Goal: Task Accomplishment & Management: Complete application form

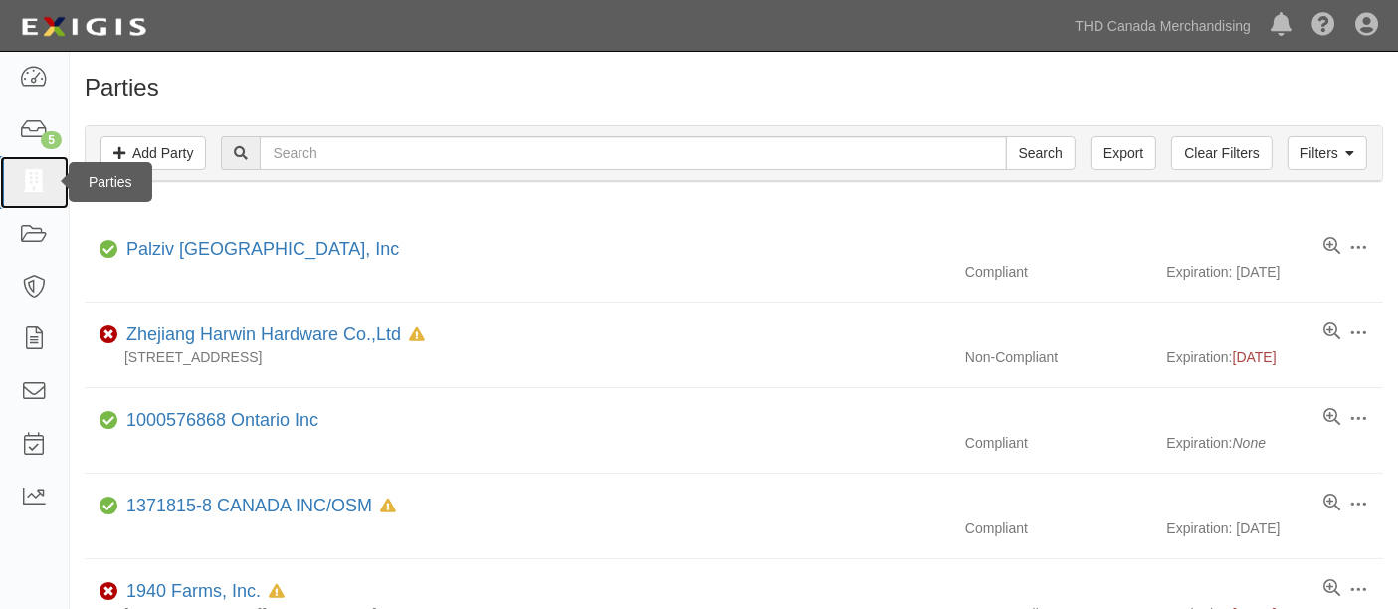
click at [25, 171] on icon at bounding box center [34, 182] width 28 height 23
click at [669, 129] on div "Filters Add Party Clear Filters Export Search Filters" at bounding box center [734, 153] width 1296 height 55
click at [669, 137] on div "Filters Add Party Clear Filters Export Search Filters" at bounding box center [734, 153] width 1296 height 55
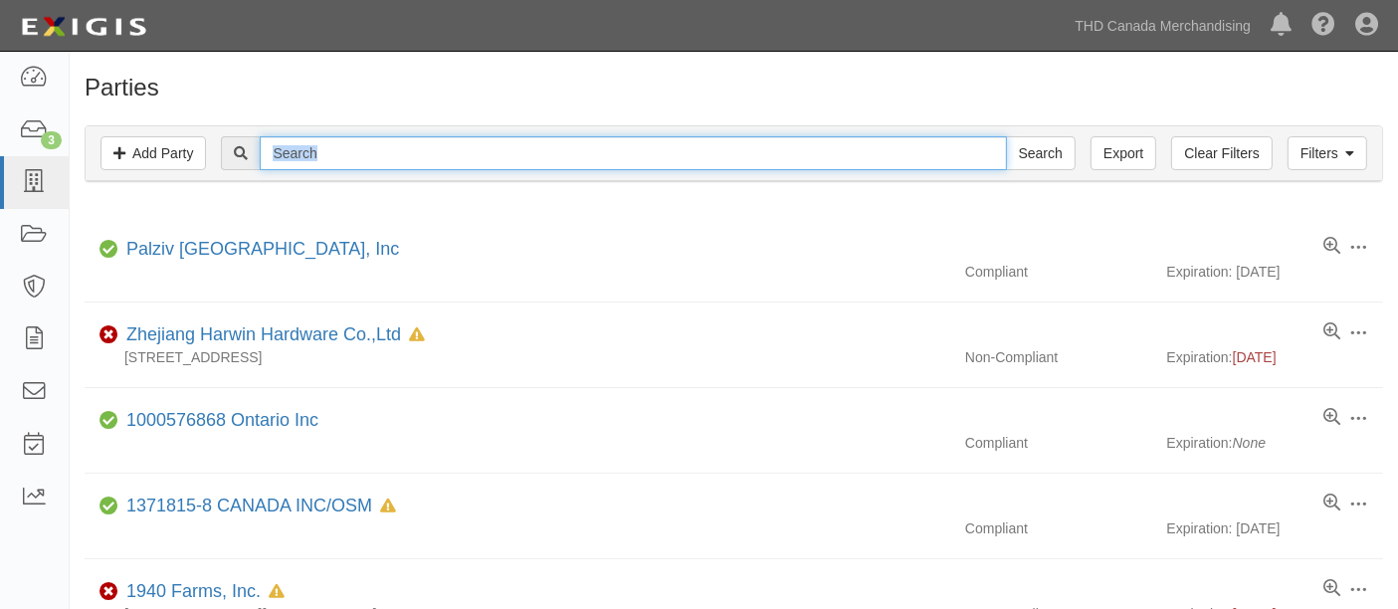
click at [666, 150] on input "text" at bounding box center [633, 153] width 746 height 34
type input "KBJ"
click at [1006, 136] on input "Search" at bounding box center [1041, 153] width 70 height 34
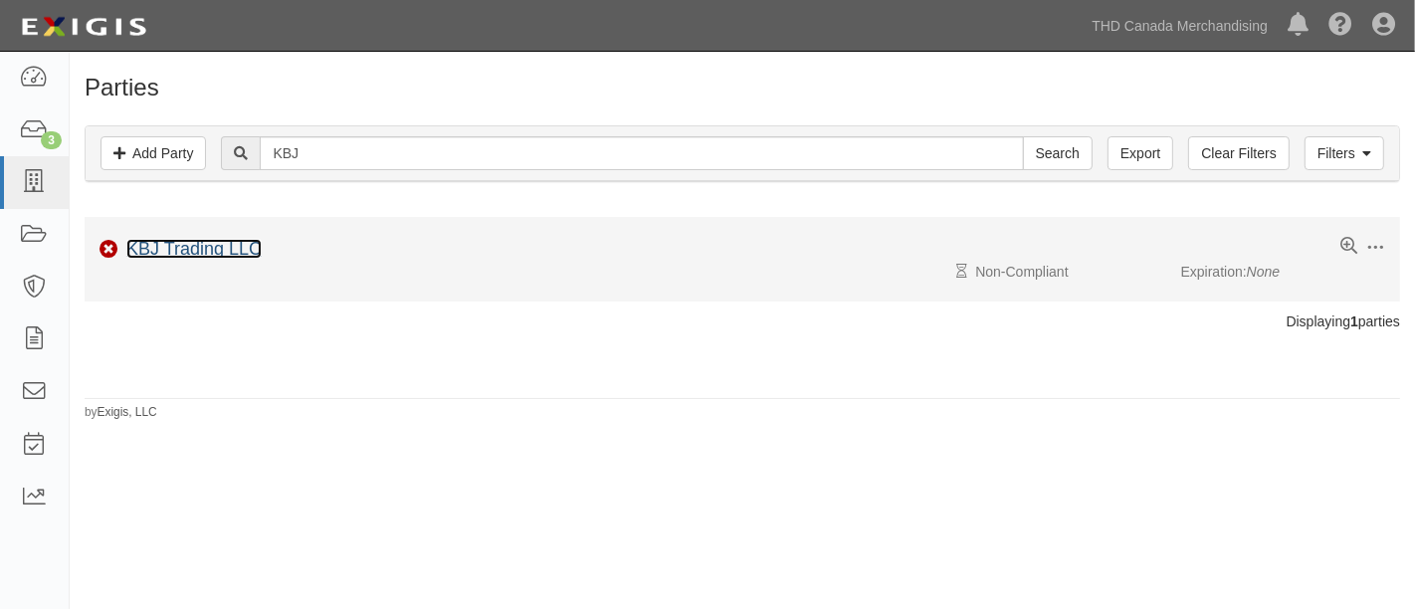
click at [227, 248] on link "KBJ Trading LLC" at bounding box center [193, 249] width 135 height 20
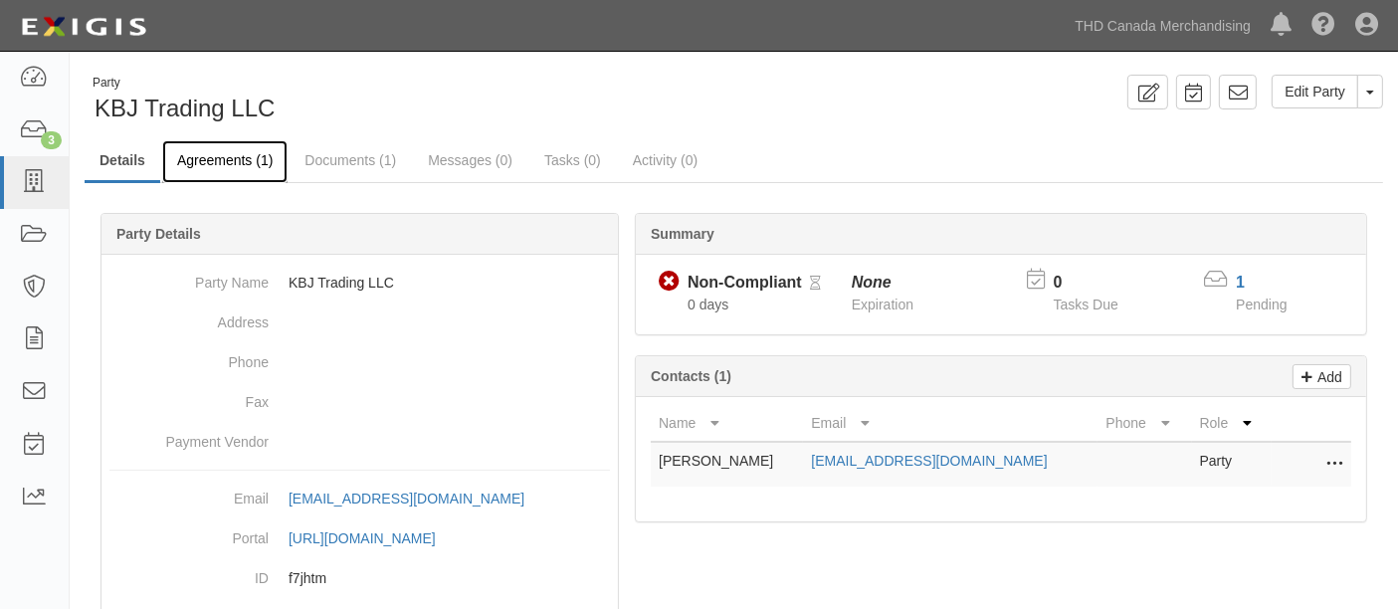
click at [193, 163] on link "Agreements (1)" at bounding box center [224, 161] width 125 height 43
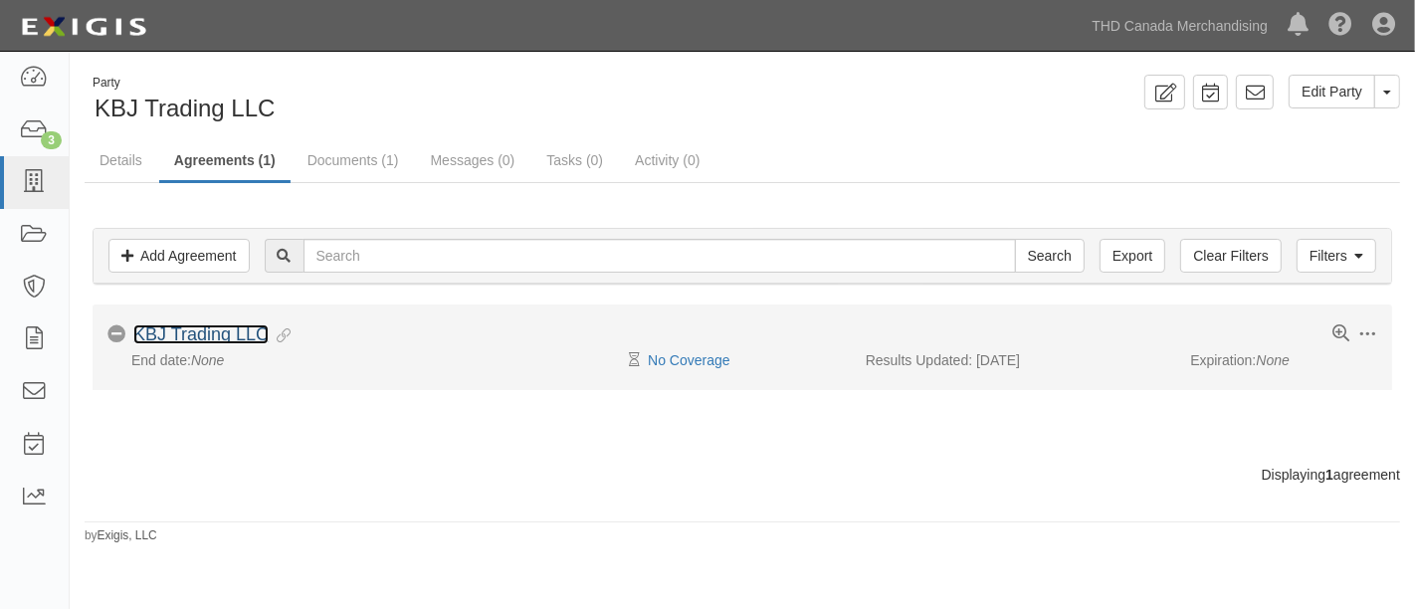
click at [214, 338] on link "KBJ Trading LLC" at bounding box center [200, 334] width 135 height 20
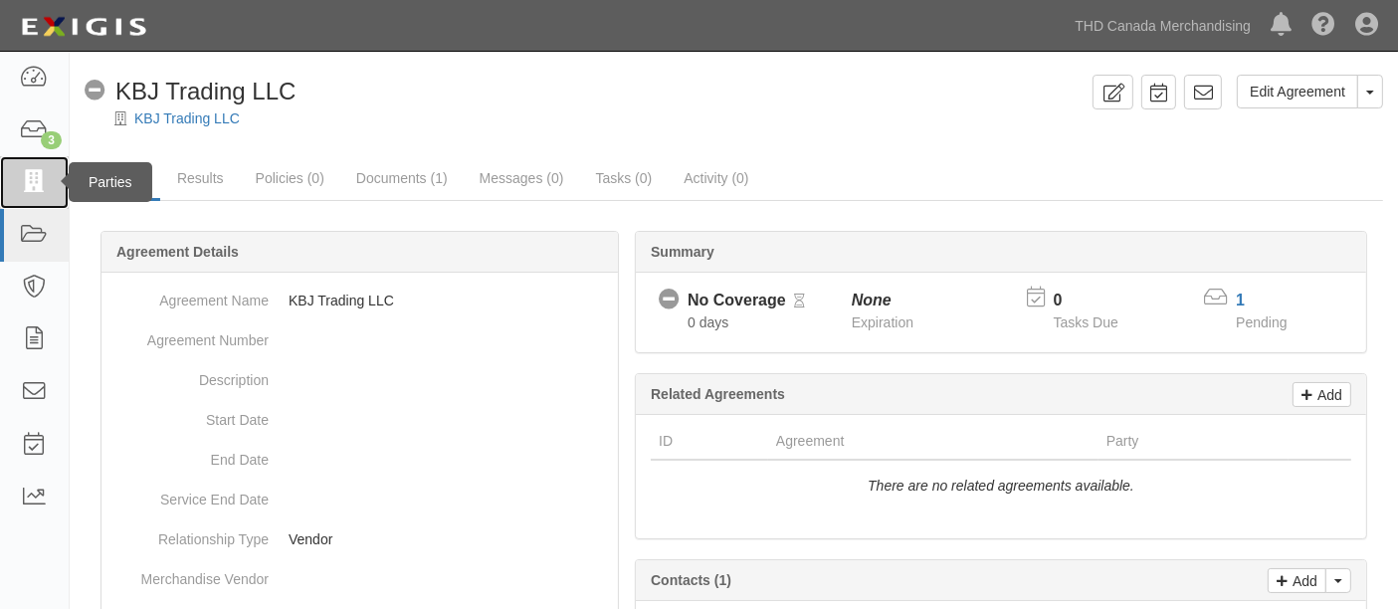
click at [20, 165] on link at bounding box center [34, 182] width 69 height 53
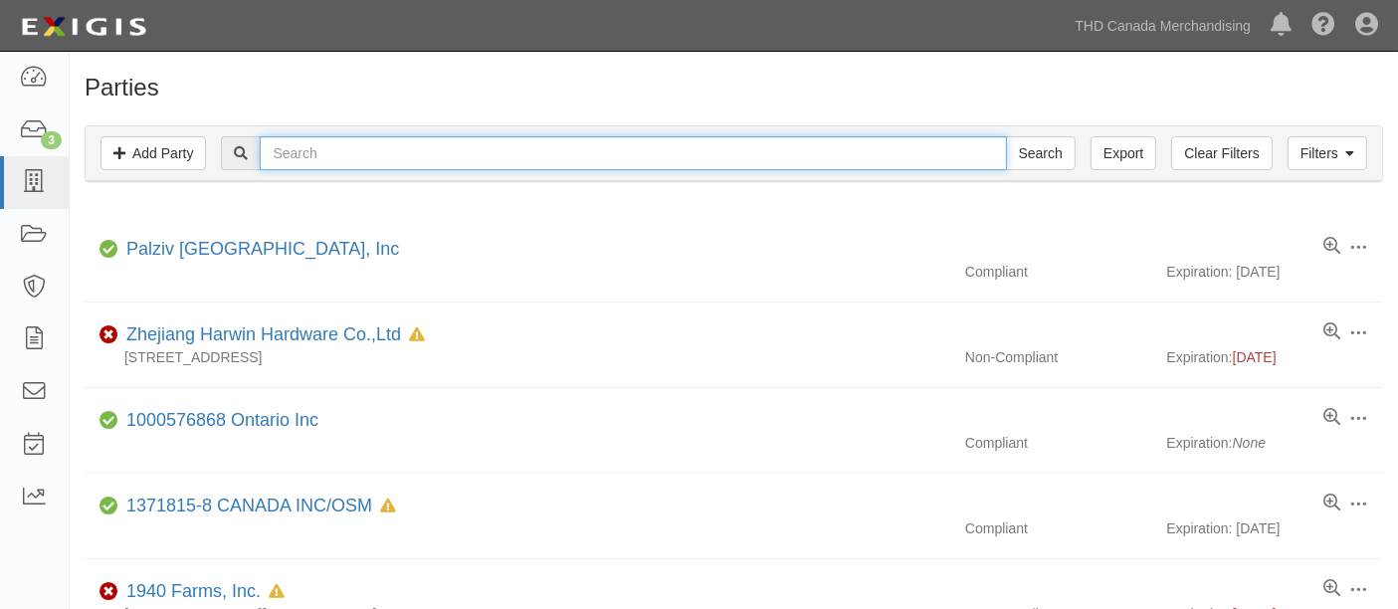
click at [358, 144] on input "text" at bounding box center [633, 153] width 746 height 34
type input "blue"
click at [1006, 136] on input "Search" at bounding box center [1041, 153] width 70 height 34
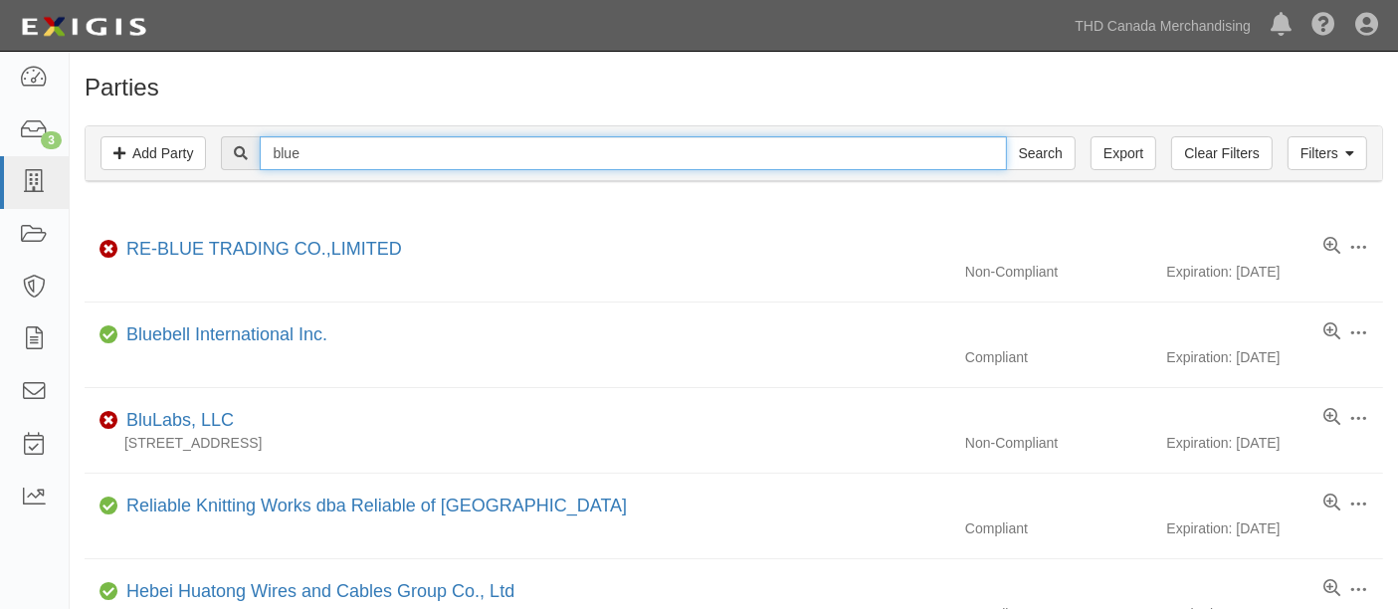
drag, startPoint x: 351, startPoint y: 154, endPoint x: 244, endPoint y: 169, distance: 108.5
click at [332, 169] on input "blue" at bounding box center [633, 153] width 746 height 34
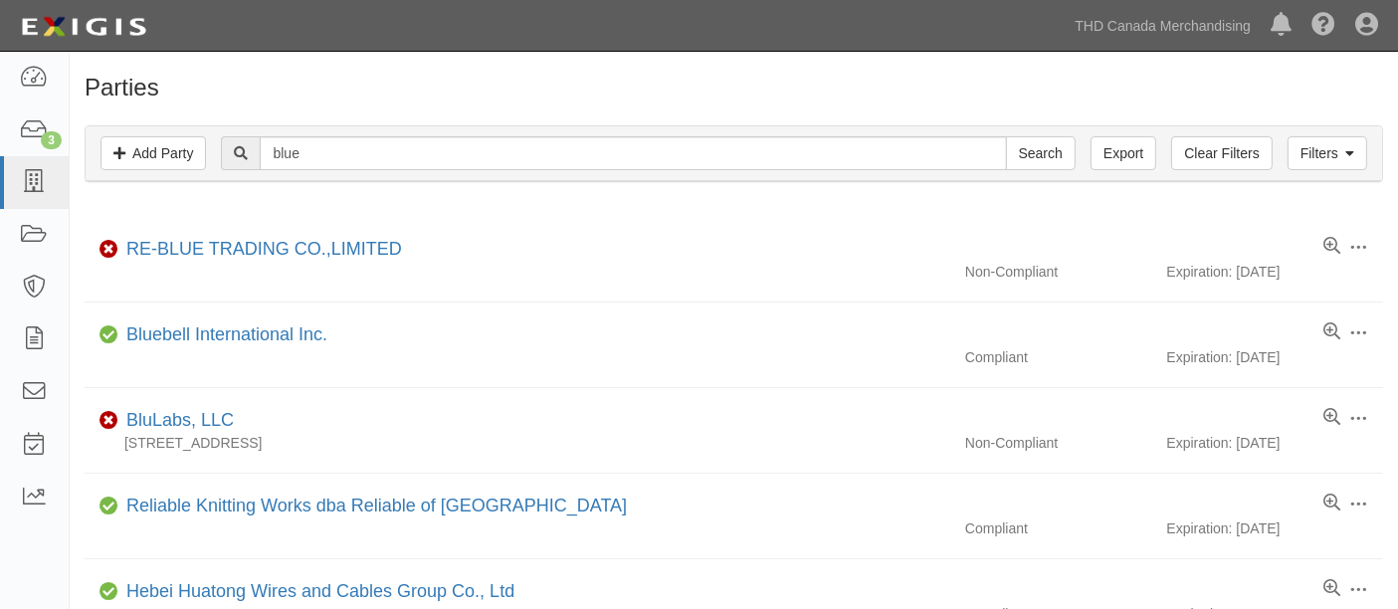
click at [253, 169] on div "Filters Add Party Clear Filters Export blue Search Filters" at bounding box center [734, 153] width 1296 height 55
click at [237, 169] on div at bounding box center [240, 153] width 39 height 34
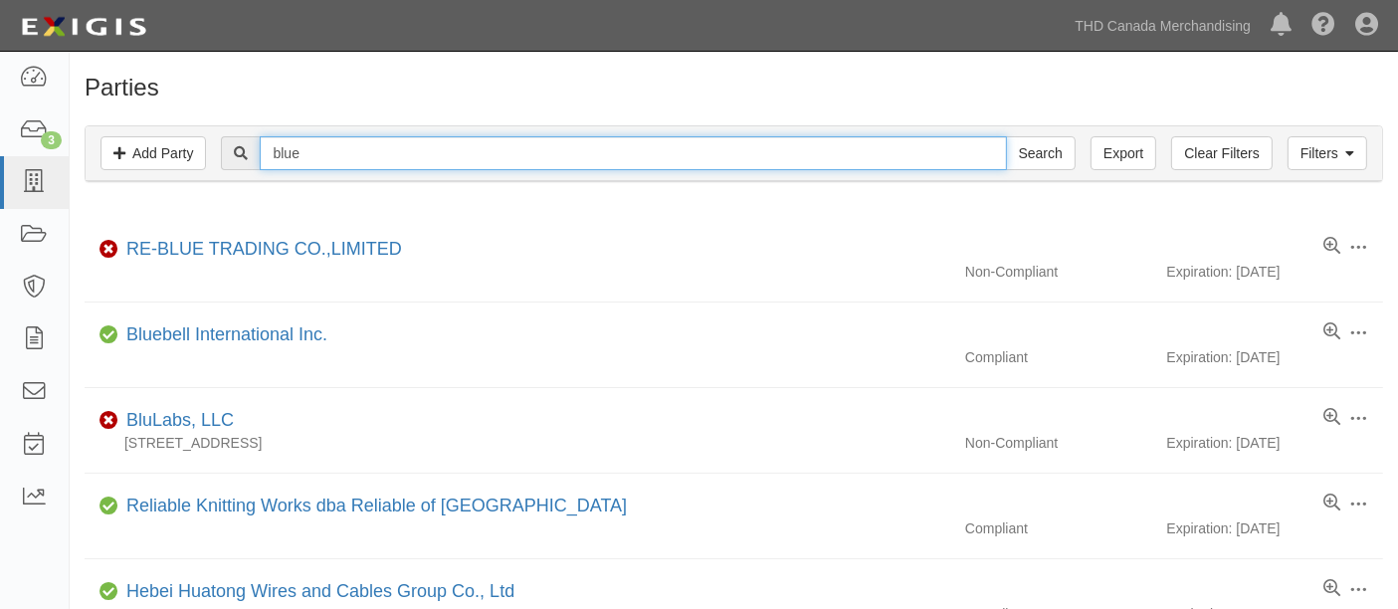
click at [312, 150] on input "blue" at bounding box center [633, 153] width 746 height 34
click at [312, 152] on input "blue" at bounding box center [633, 153] width 746 height 34
type input "15041074 Canada Inc"
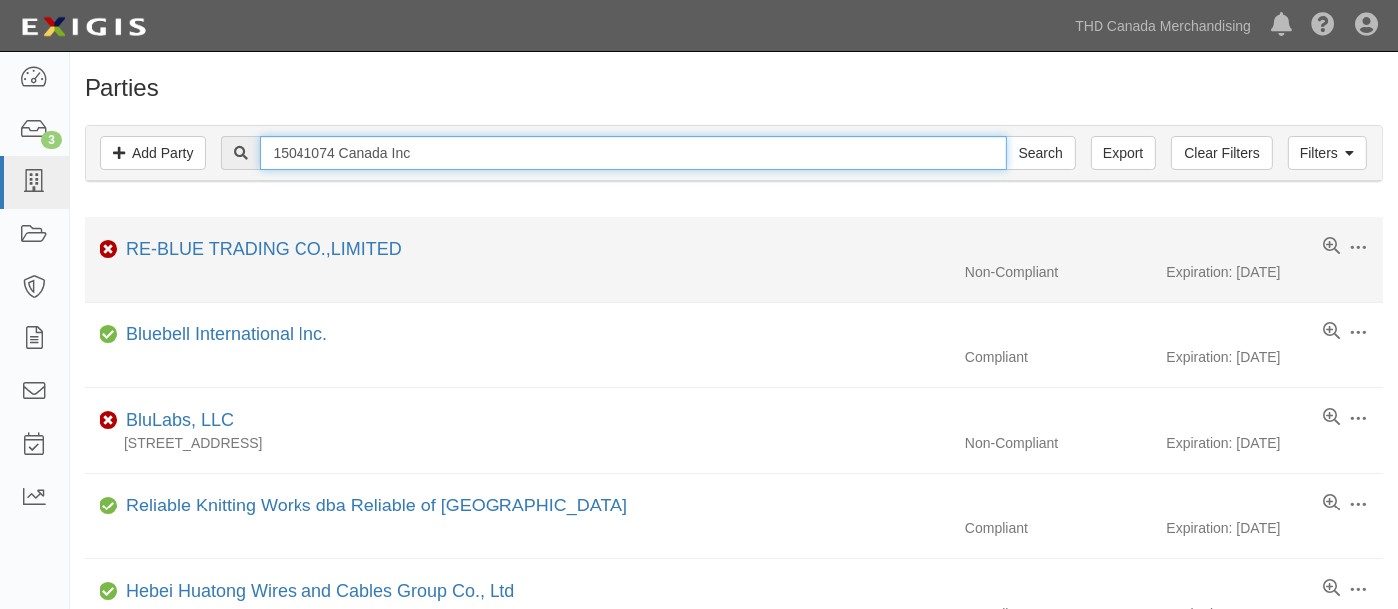
click at [1006, 136] on input "Search" at bounding box center [1041, 153] width 70 height 34
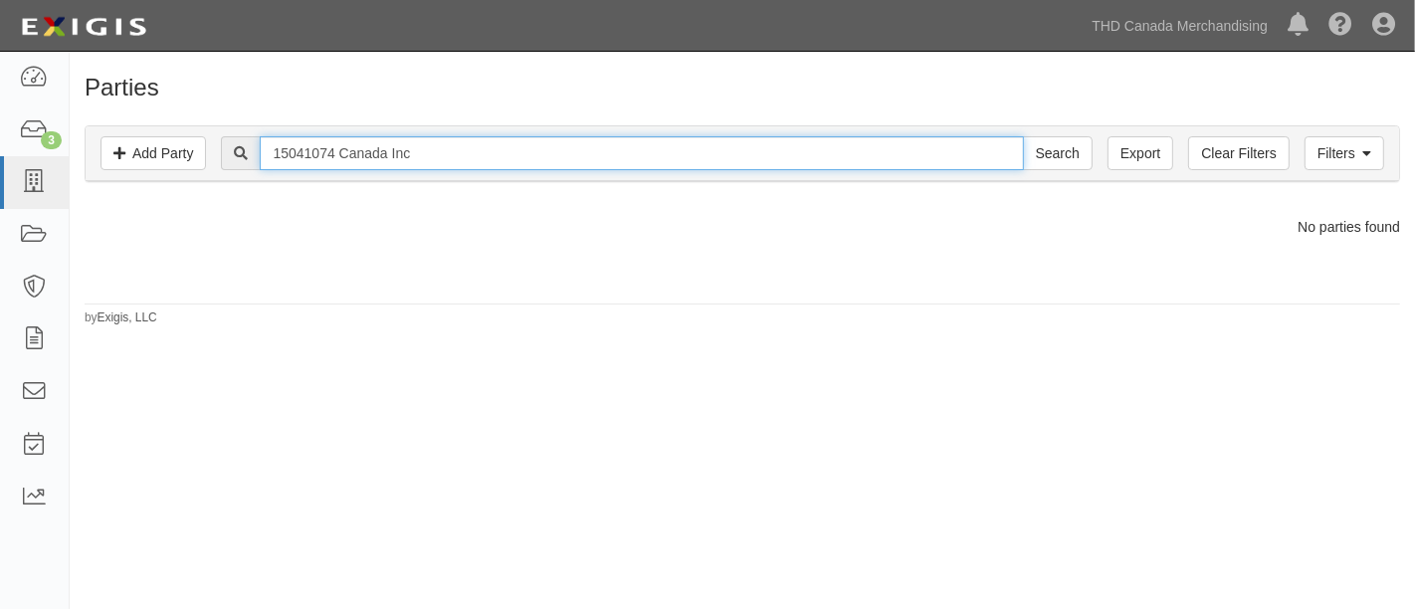
click at [452, 151] on input "15041074 Canada Inc" at bounding box center [641, 153] width 763 height 34
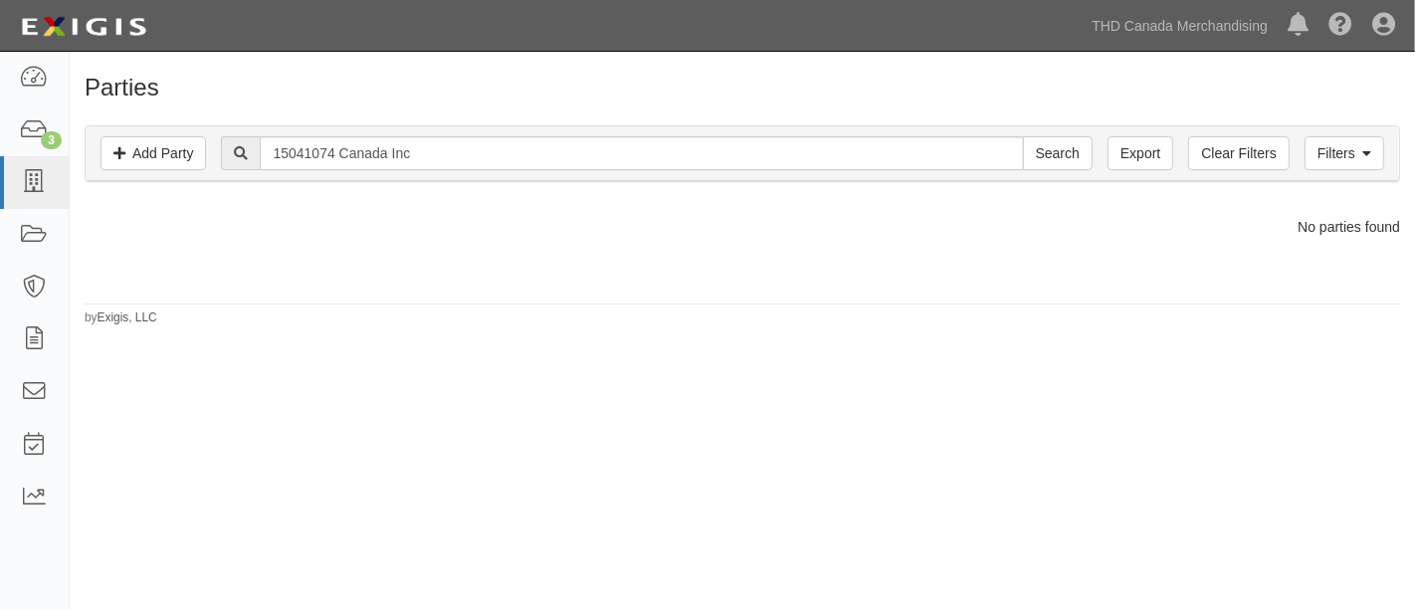
click at [270, 283] on div "Parties Add Party Filters Add Party Clear Filters Export 15041074 Canada Inc Se…" at bounding box center [742, 201] width 1345 height 252
click at [47, 242] on icon at bounding box center [34, 235] width 28 height 23
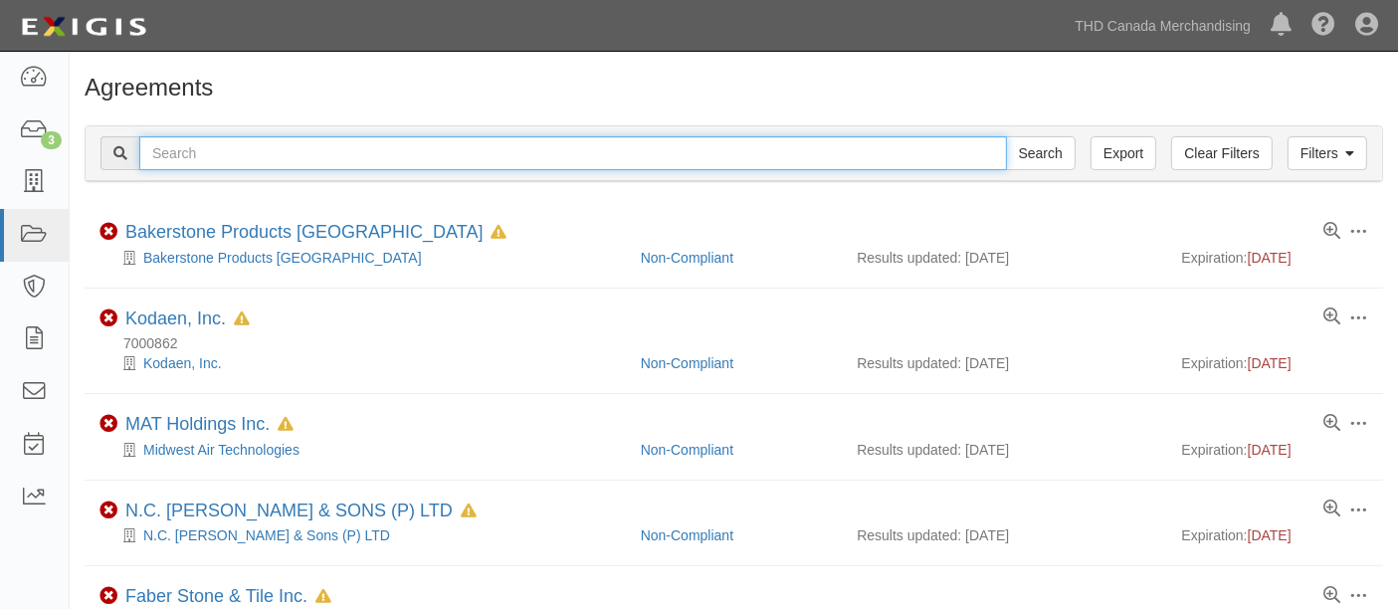
click at [373, 151] on input "text" at bounding box center [572, 153] width 867 height 34
paste input "15041074 Canada Inc"
type input "15041074 Canada Inc"
click at [1006, 136] on input "Search" at bounding box center [1041, 153] width 70 height 34
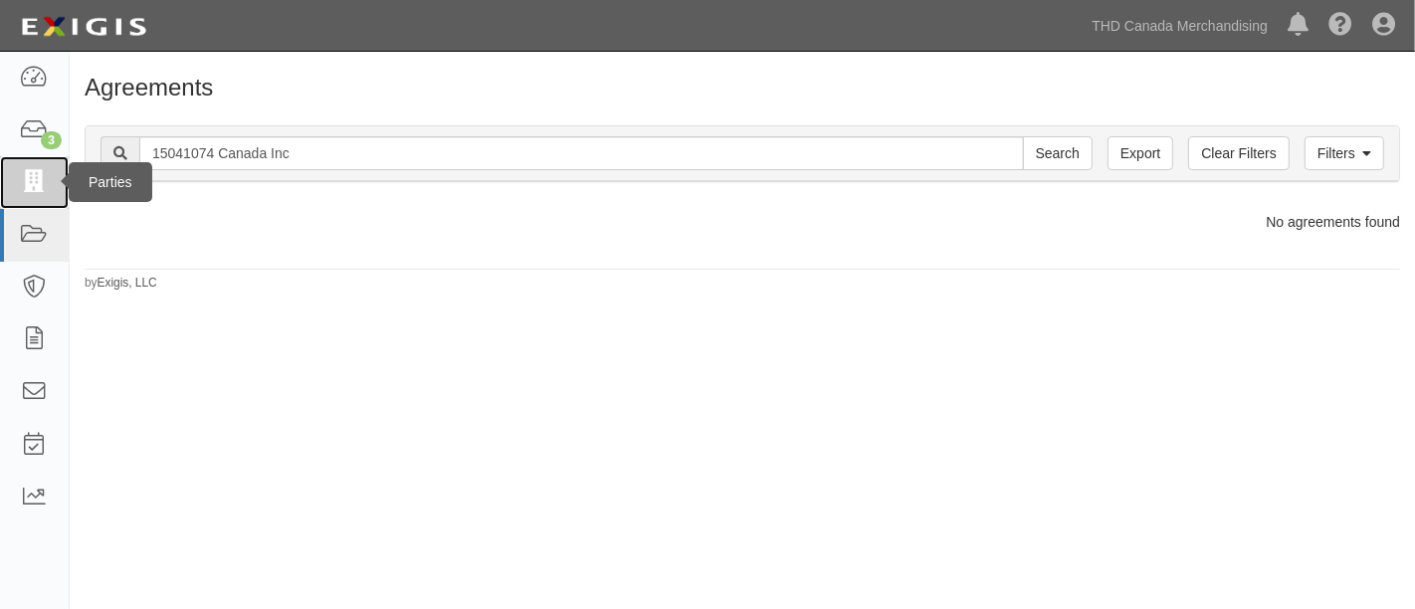
click at [32, 188] on icon at bounding box center [34, 182] width 28 height 23
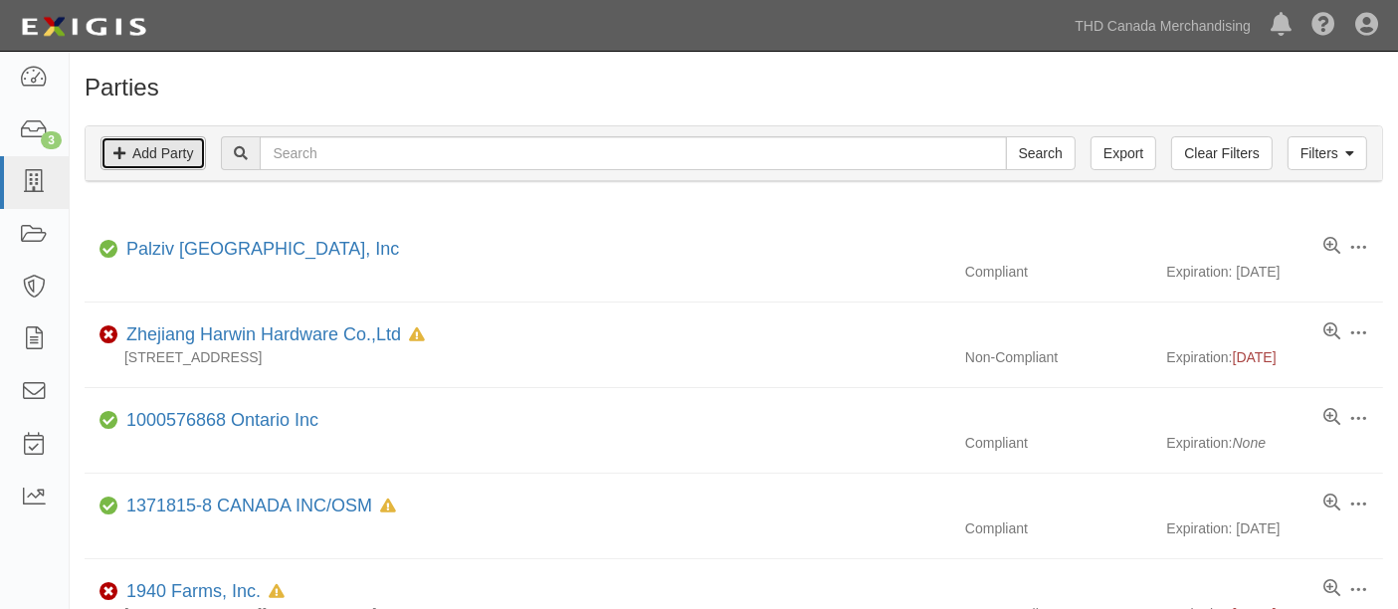
click at [164, 149] on link "Add Party" at bounding box center [152, 153] width 105 height 34
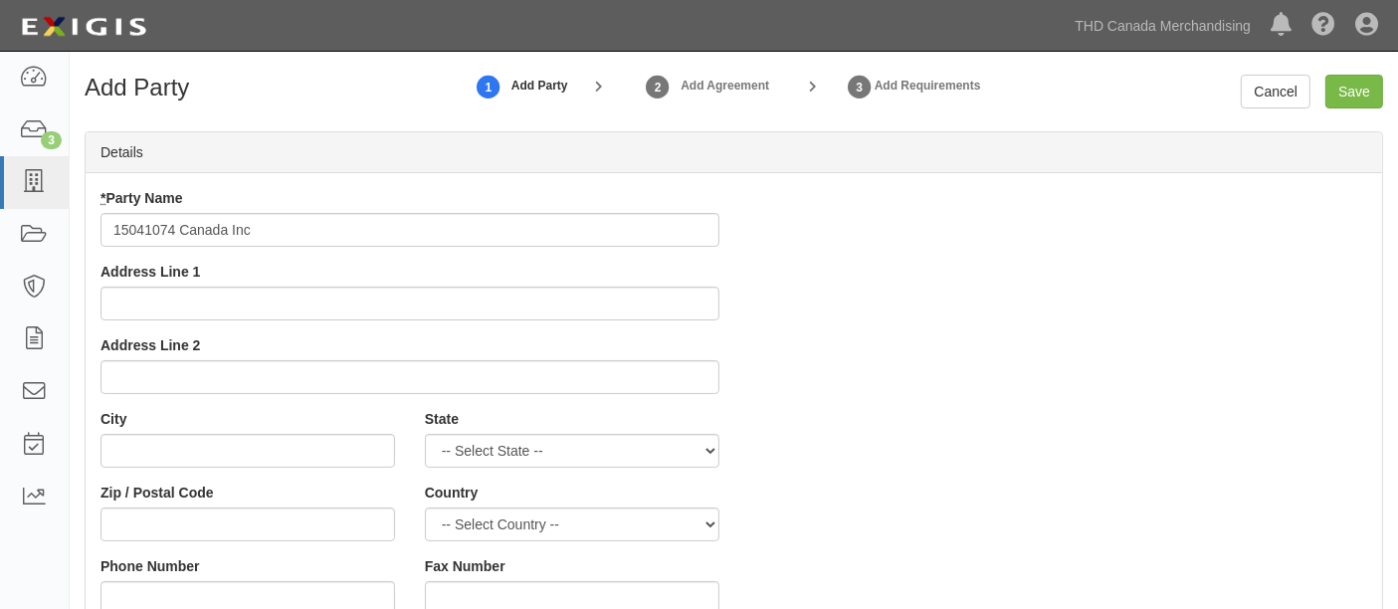
type input "15041074 Canada Inc"
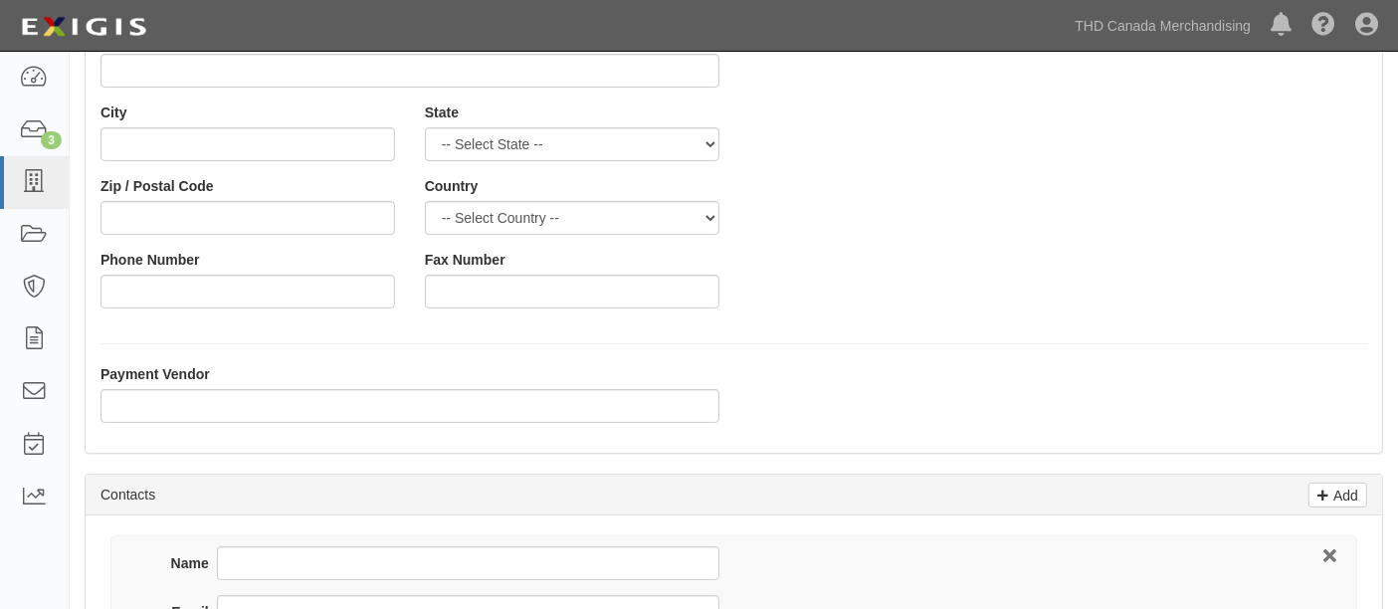
scroll to position [442, 0]
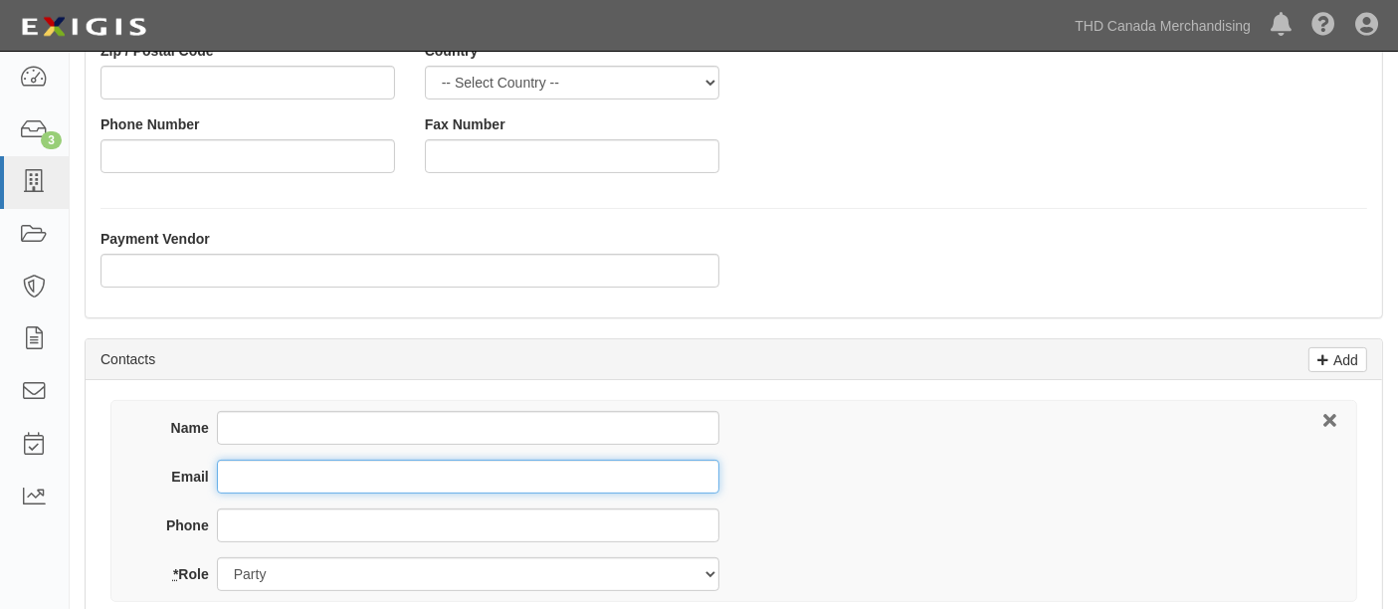
click at [256, 476] on input "Email" at bounding box center [468, 477] width 502 height 34
paste input "15041074 Canada Inc"
type input "15041074 Canada Inc"
drag, startPoint x: 312, startPoint y: 478, endPoint x: 349, endPoint y: 456, distance: 43.3
click at [314, 476] on input "Email" at bounding box center [468, 477] width 502 height 34
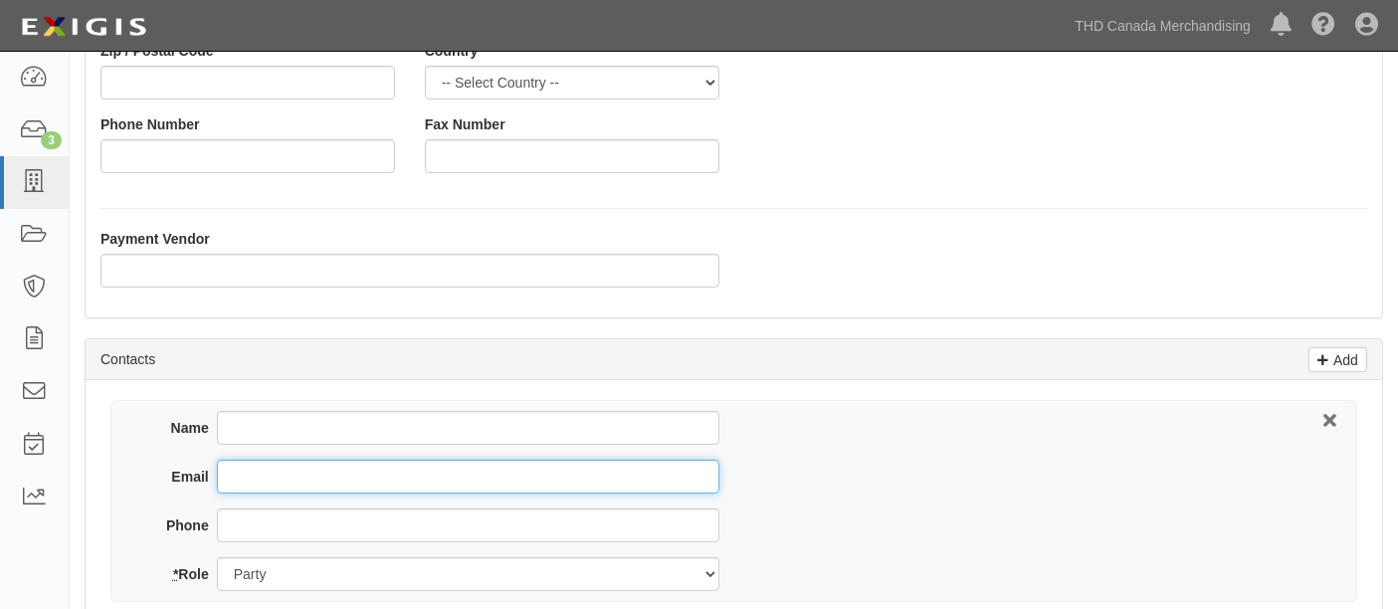
paste input "fuanne@glass-railing.com"
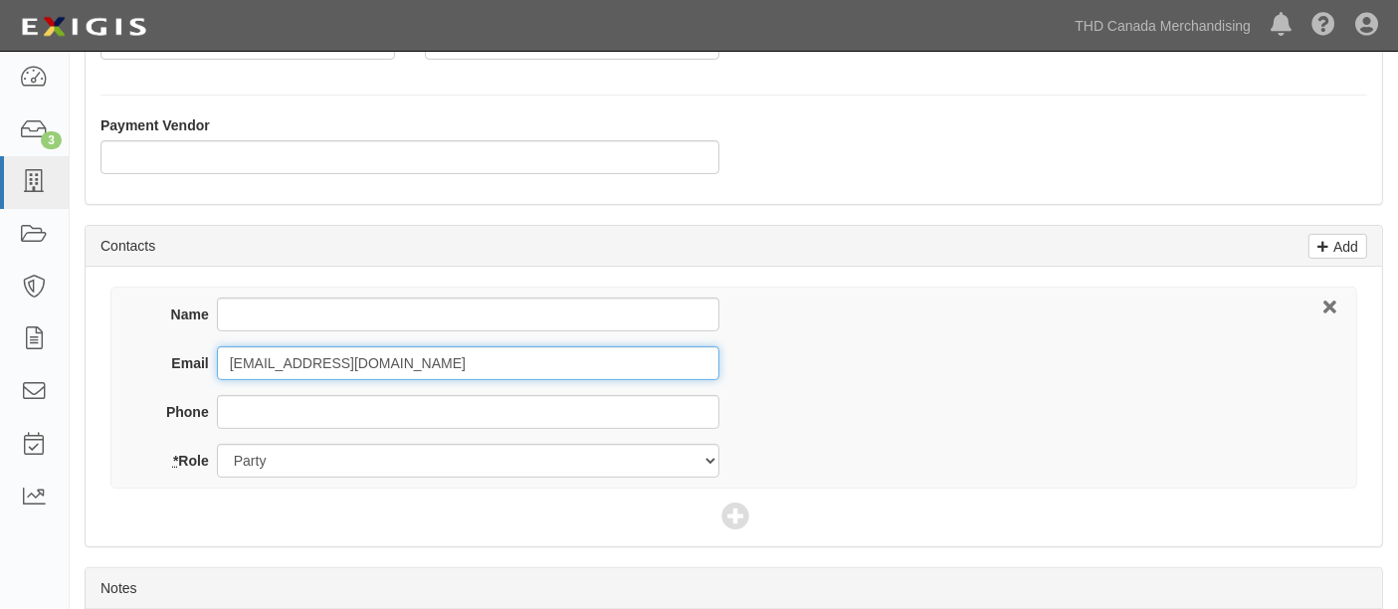
scroll to position [731, 0]
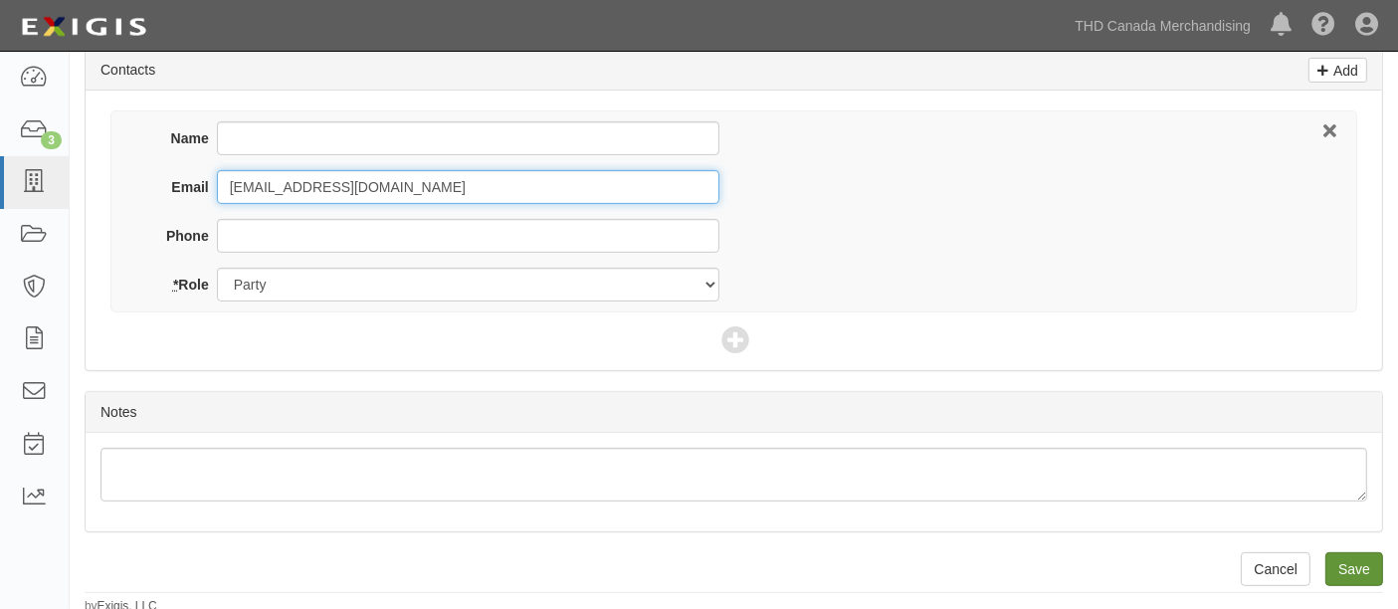
type input "fuanne@glass-railing.com"
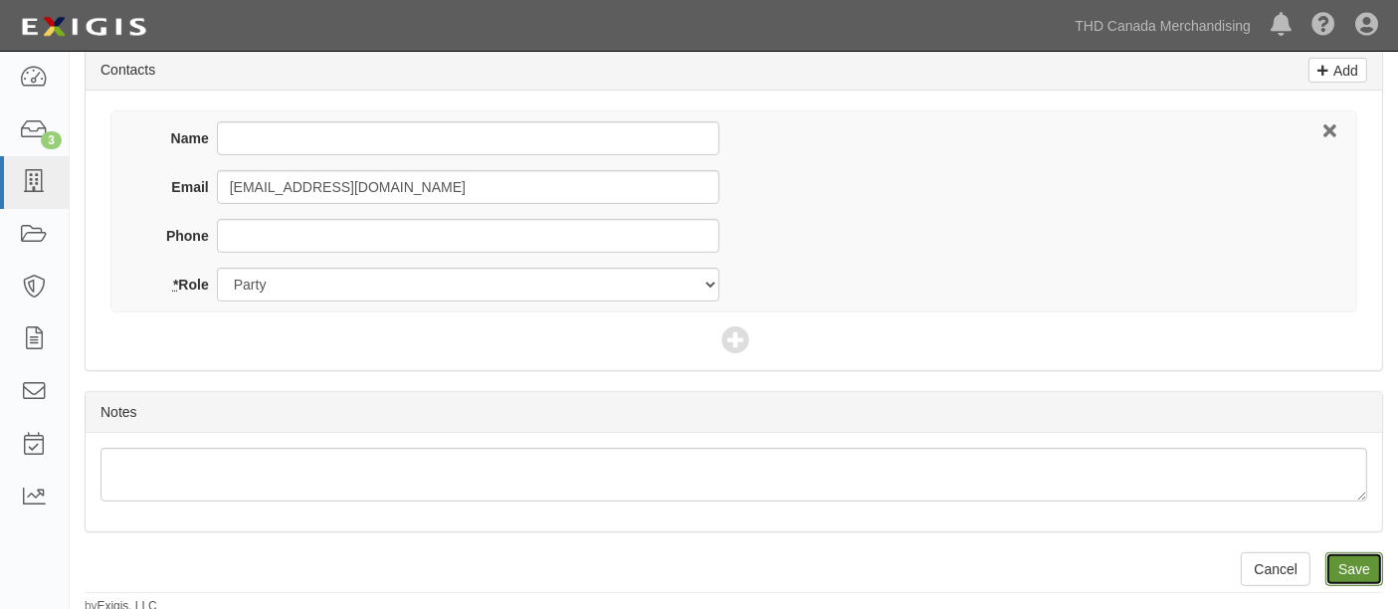
click at [1344, 566] on input "Save" at bounding box center [1354, 569] width 58 height 34
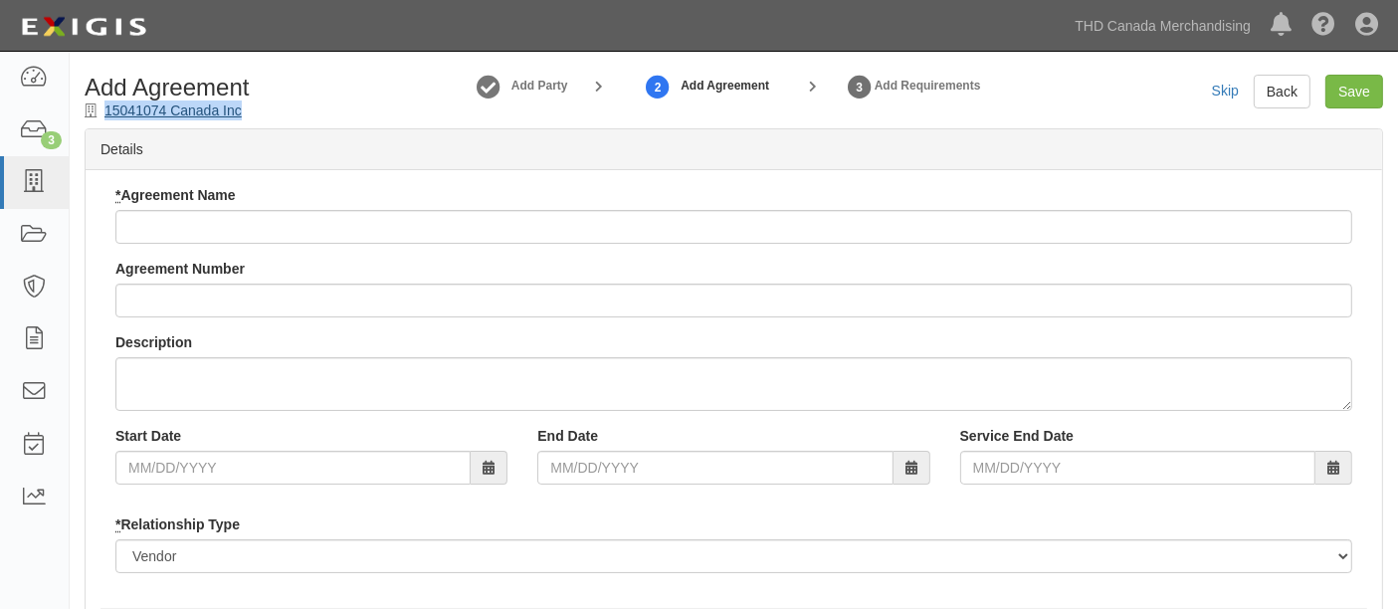
drag, startPoint x: 259, startPoint y: 103, endPoint x: 104, endPoint y: 109, distance: 154.3
click at [104, 109] on div "Add Agreement 15041074 Canada Inc" at bounding box center [236, 98] width 332 height 46
copy link "15041074 Canada Inc"
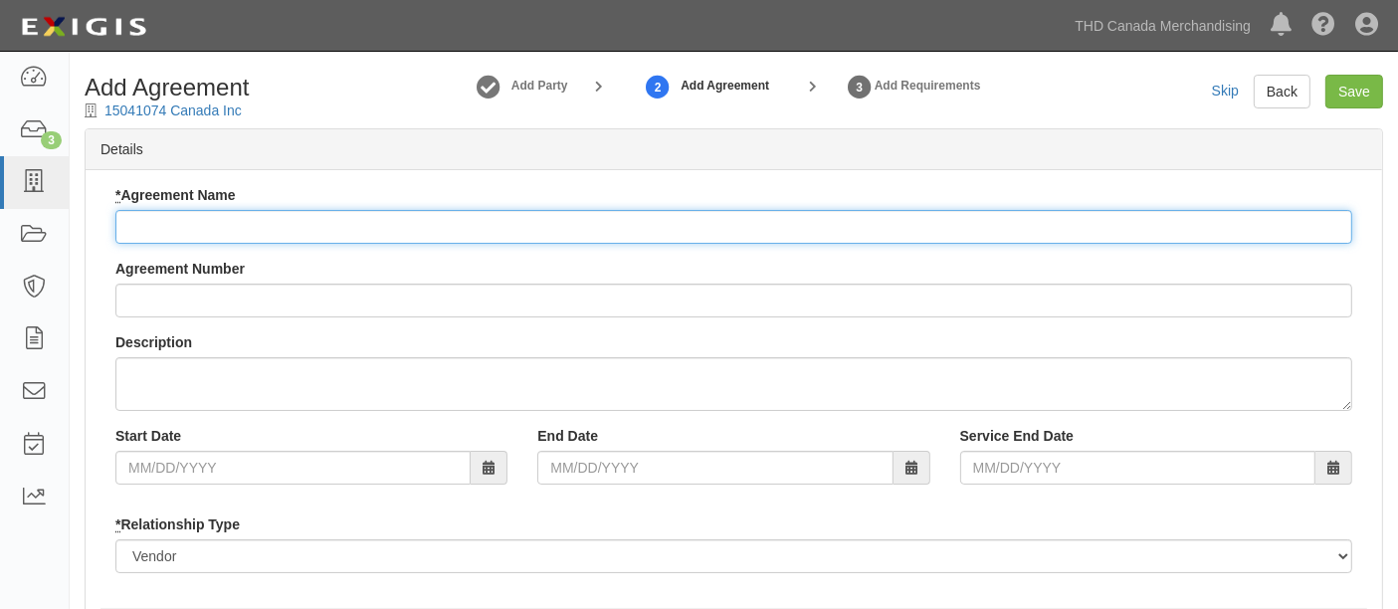
click at [244, 220] on input "* Agreement Name" at bounding box center [733, 227] width 1237 height 34
paste input "15041074 Canada Inc"
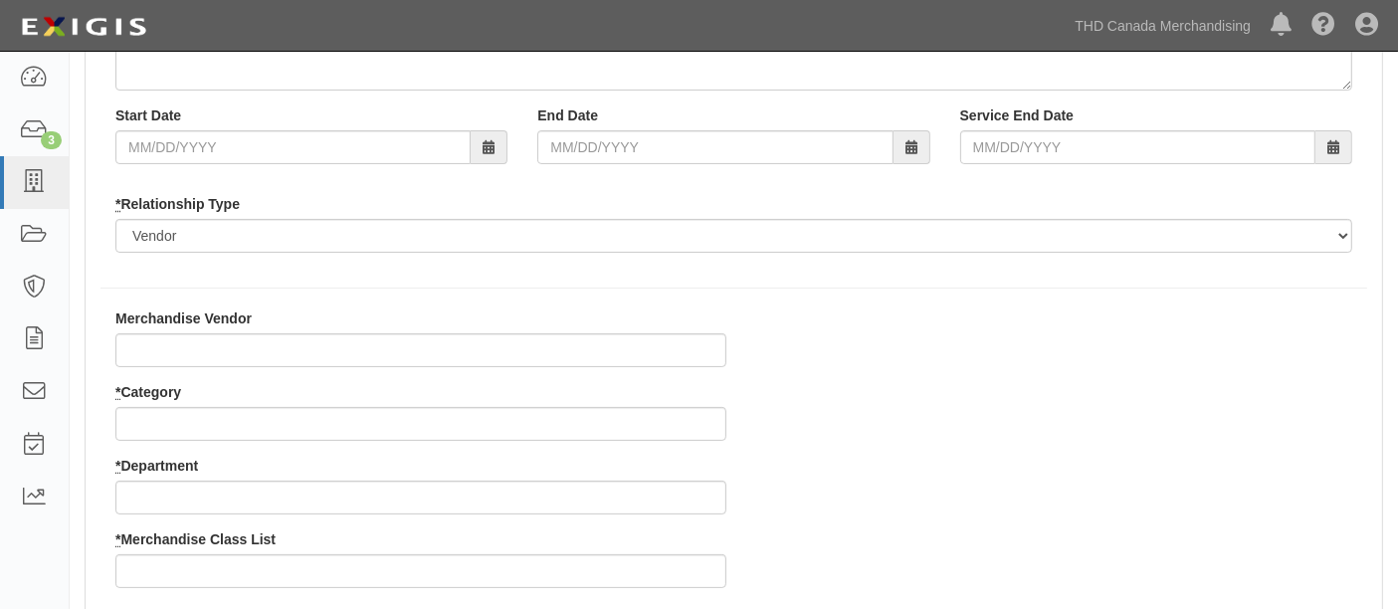
scroll to position [442, 0]
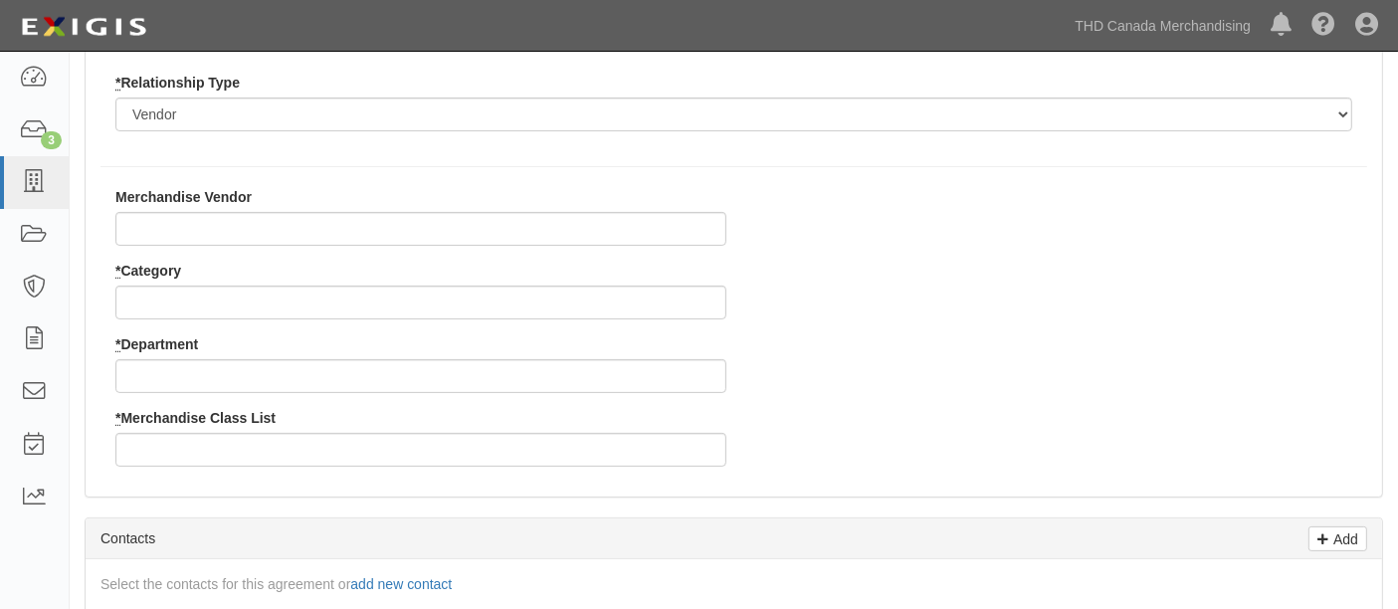
type input "15041074 Canada Inc"
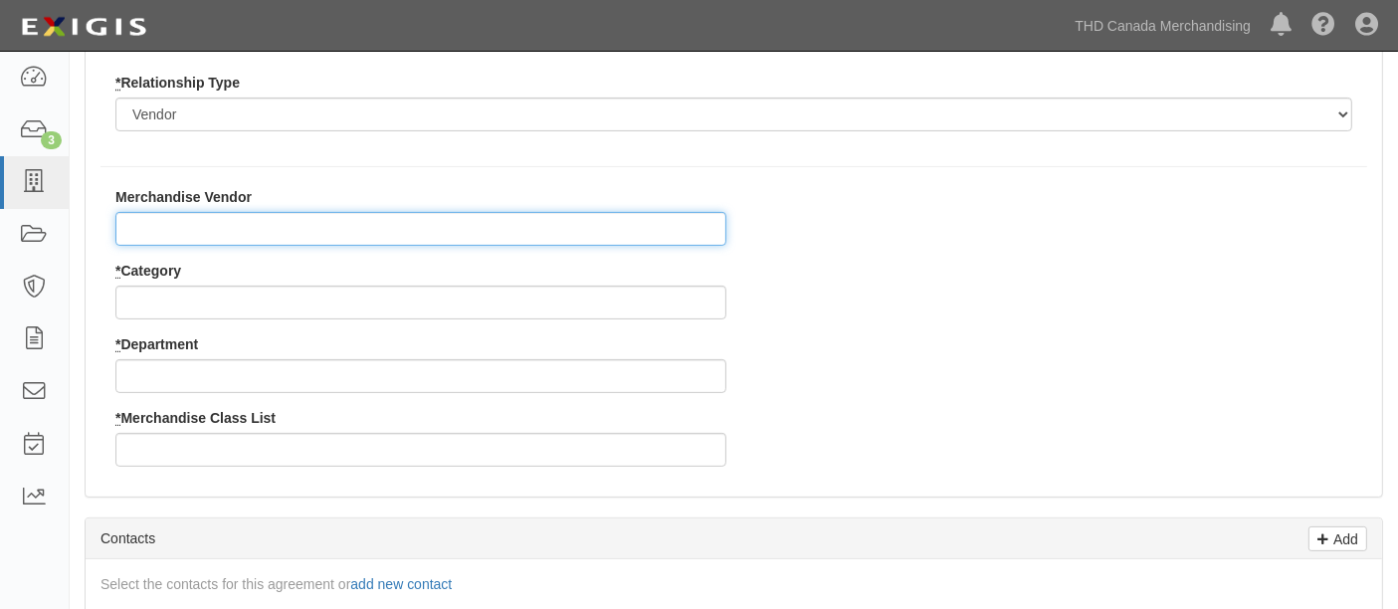
click at [187, 234] on input "Merchandise Vendor" at bounding box center [420, 229] width 611 height 34
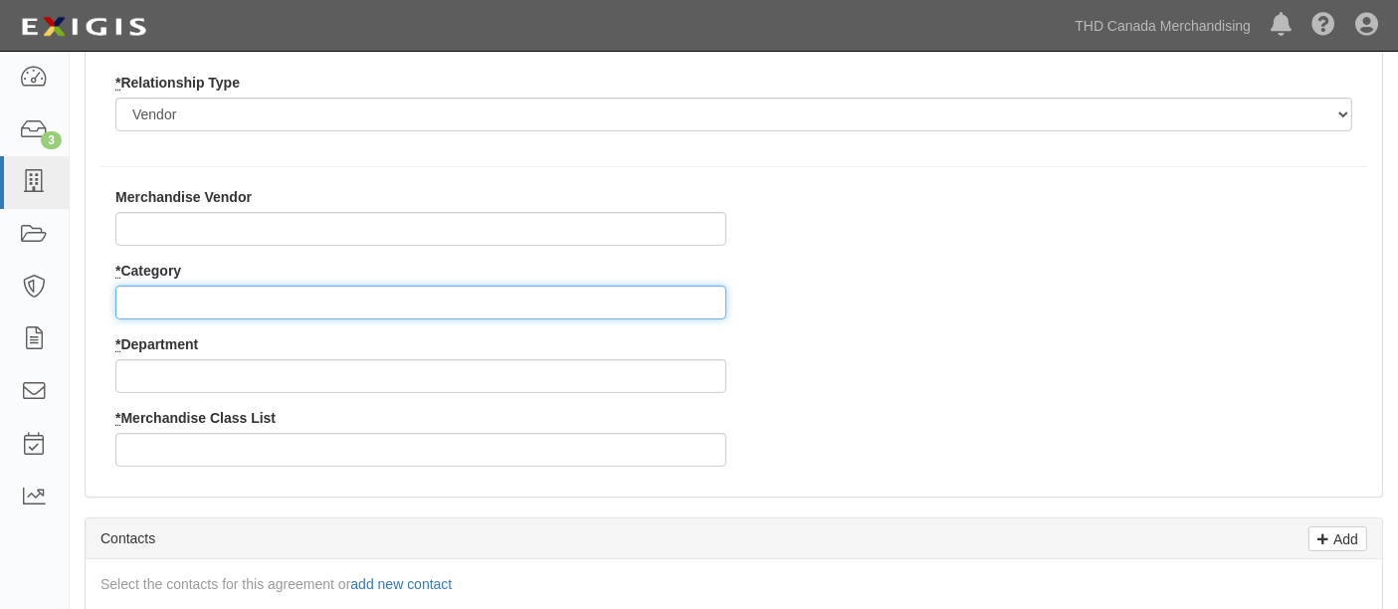
click at [175, 315] on input "* Category" at bounding box center [420, 303] width 611 height 34
click at [227, 292] on input "* Category" at bounding box center [420, 303] width 611 height 34
type input "4"
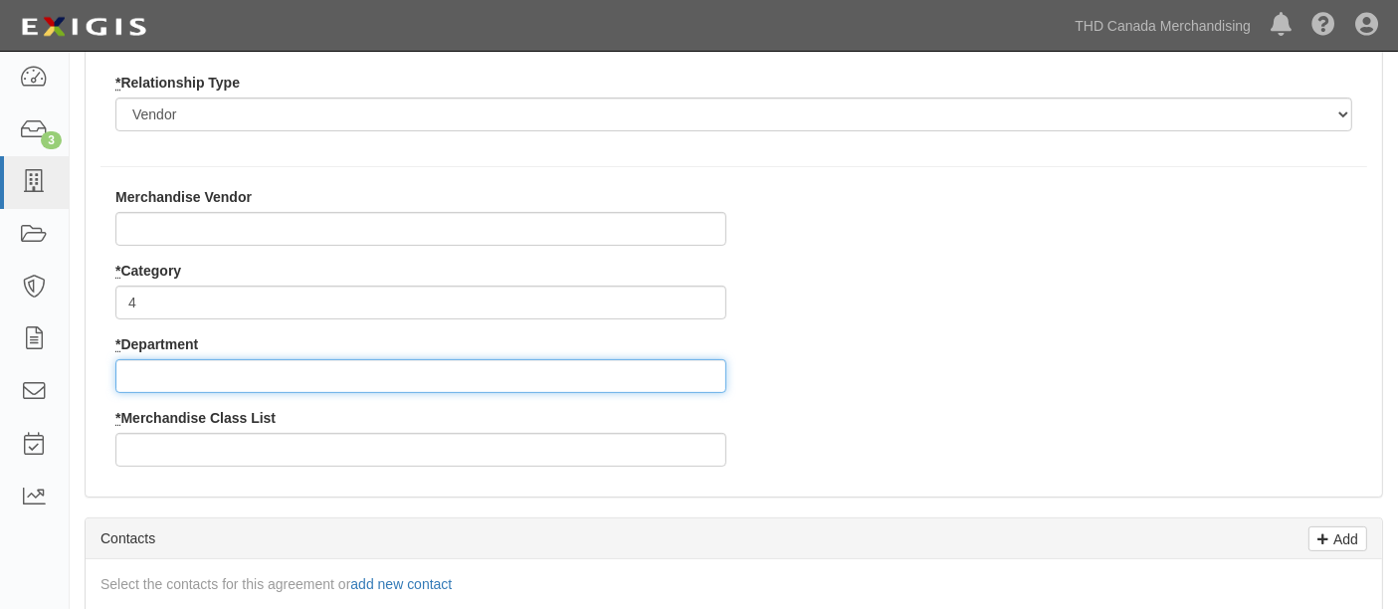
click at [238, 372] on input "* Department" at bounding box center [420, 376] width 611 height 34
type input "27"
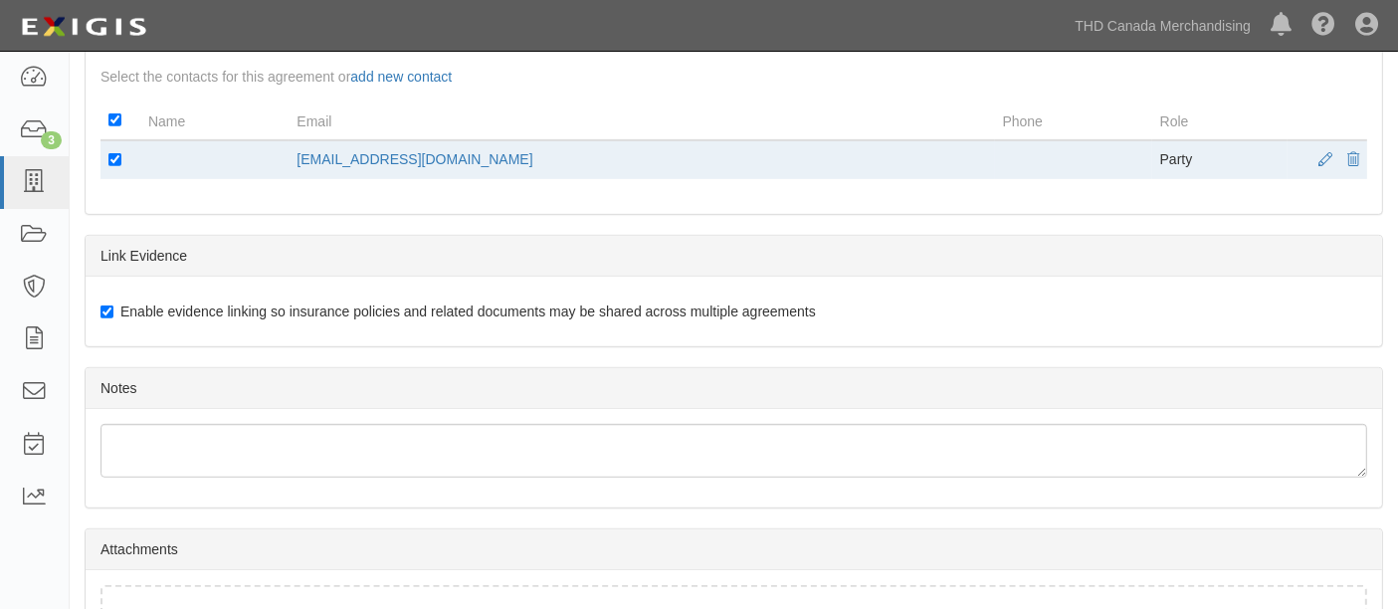
scroll to position [1088, 0]
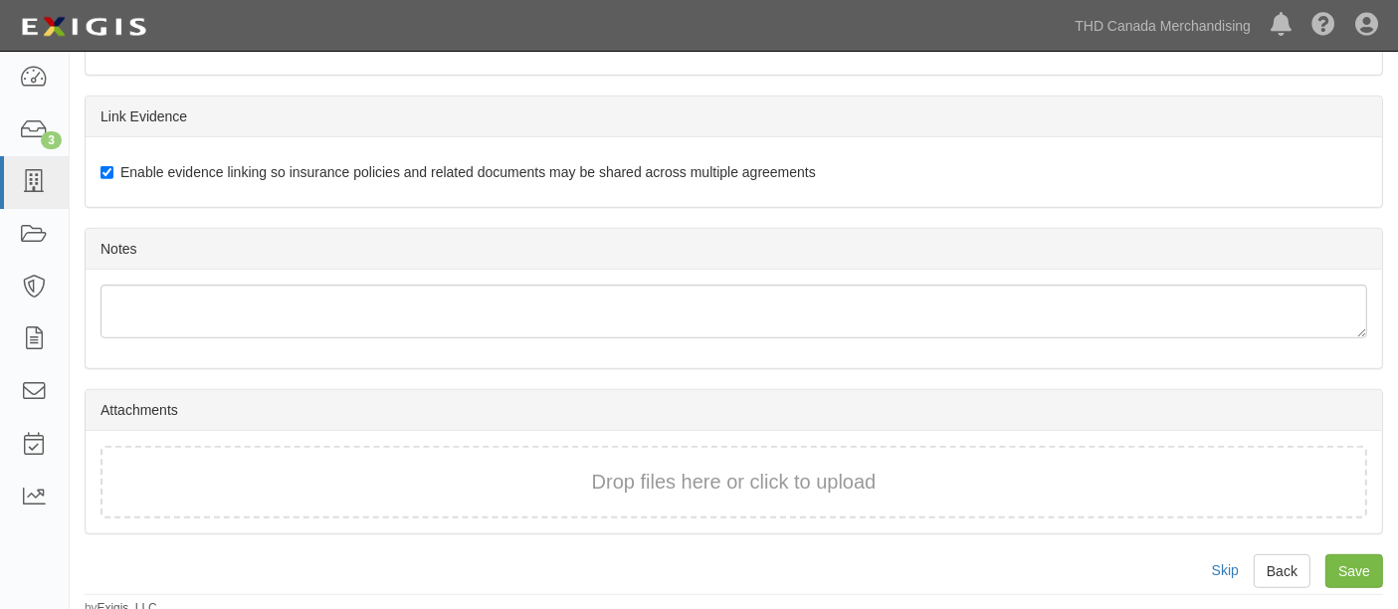
type input "1"
drag, startPoint x: 1217, startPoint y: 413, endPoint x: 844, endPoint y: 511, distance: 385.8
click at [844, 511] on div "Attachments Drop files here or click to upload" at bounding box center [734, 461] width 1298 height 145
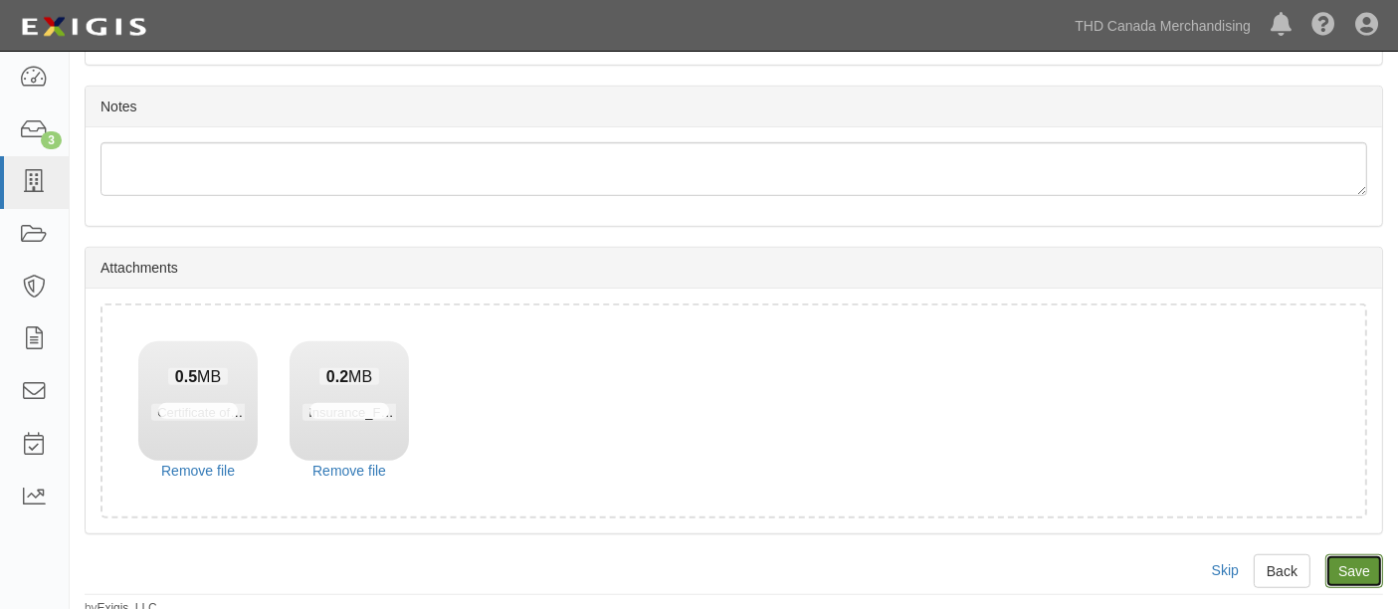
click at [1334, 564] on input "Save" at bounding box center [1354, 571] width 58 height 34
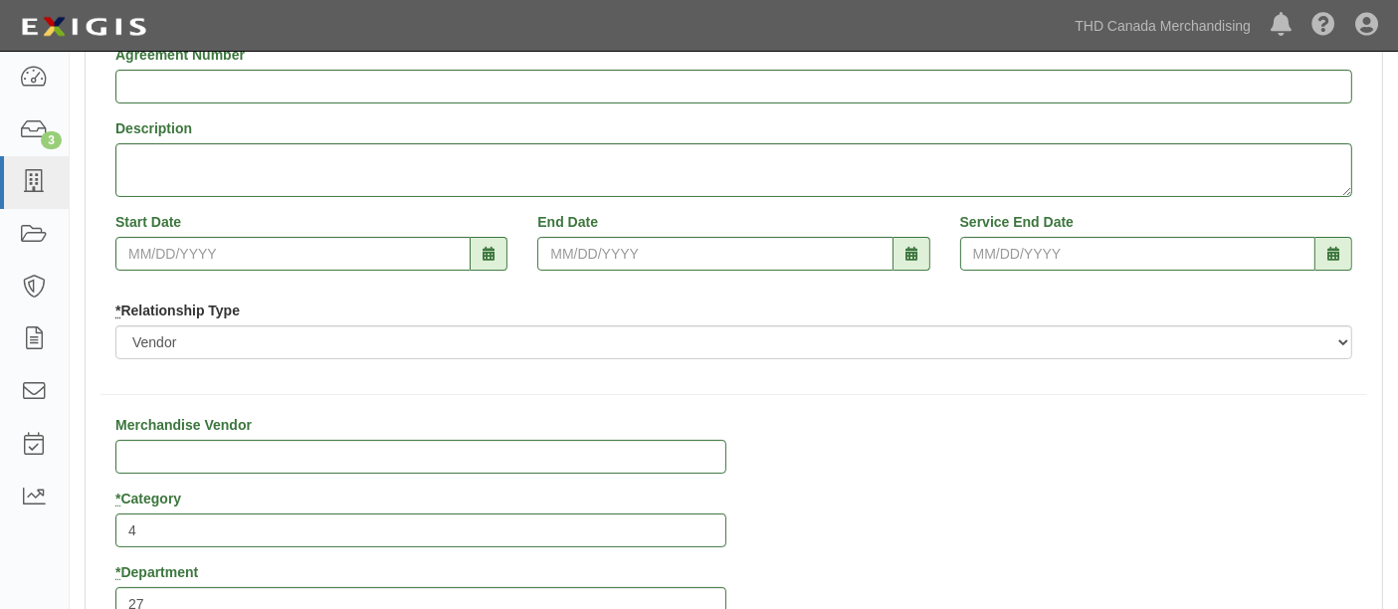
scroll to position [124, 0]
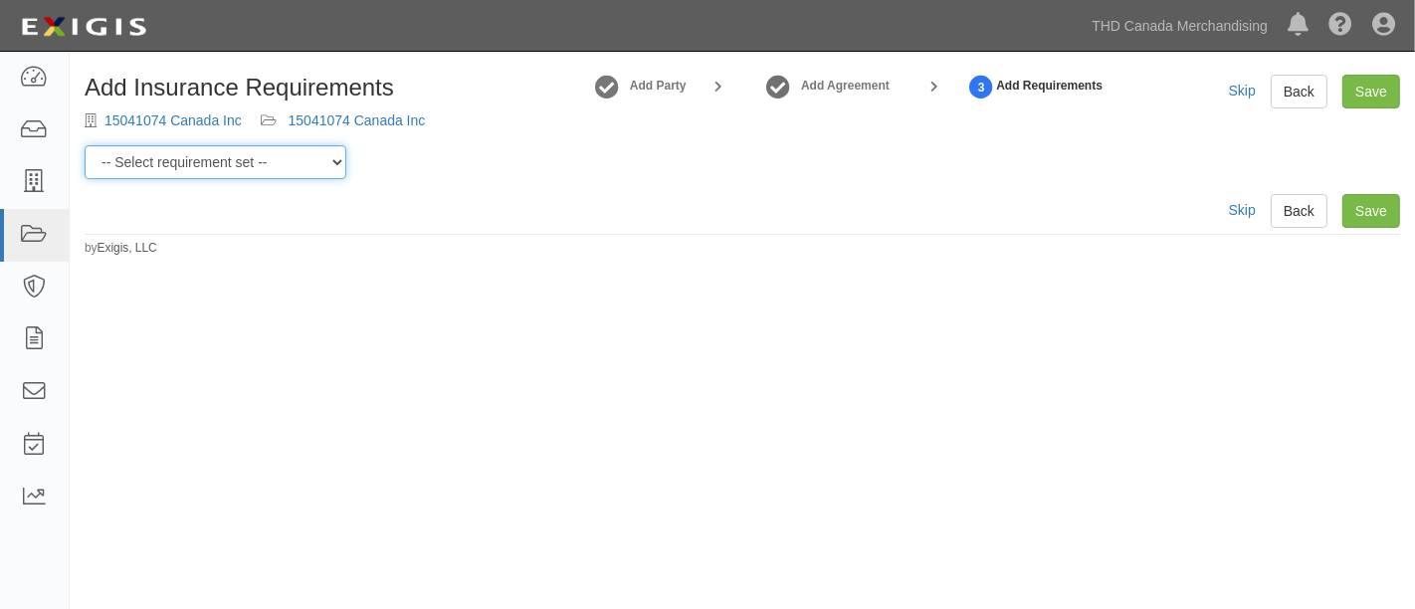
click at [295, 157] on select "-- Select requirement set -- $20M GL (Canadian Supplier) $20M GL (Non-Canadian …" at bounding box center [216, 162] width 262 height 34
select select "37053"
click at [85, 145] on select "-- Select requirement set -- $20M GL (Canadian Supplier) $20M GL (Non-Canadian …" at bounding box center [216, 162] width 262 height 34
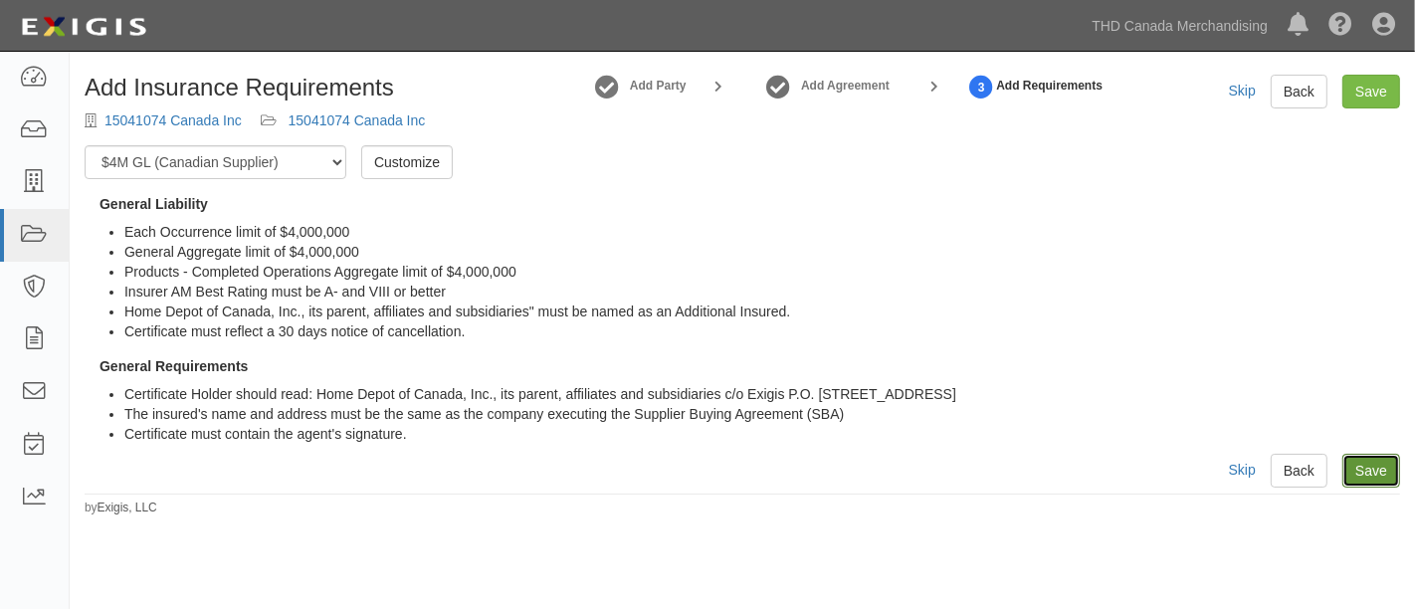
click at [1370, 473] on link "Save" at bounding box center [1371, 471] width 58 height 34
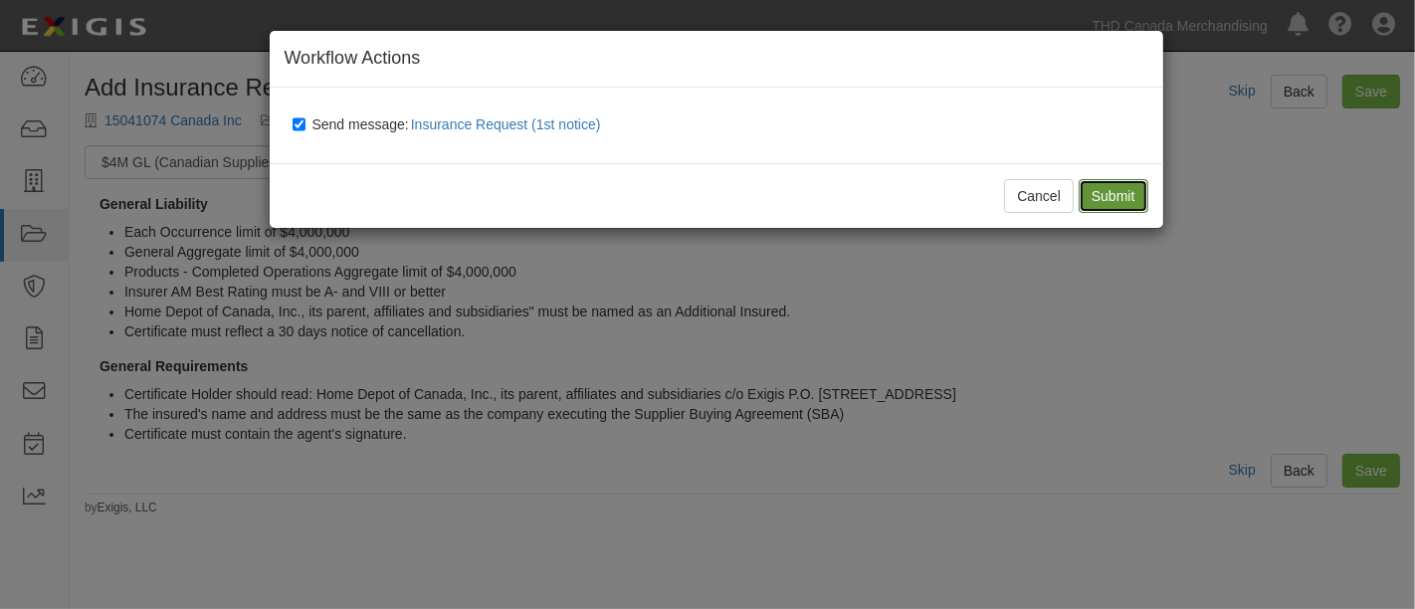
click at [1111, 193] on input "Submit" at bounding box center [1113, 196] width 70 height 34
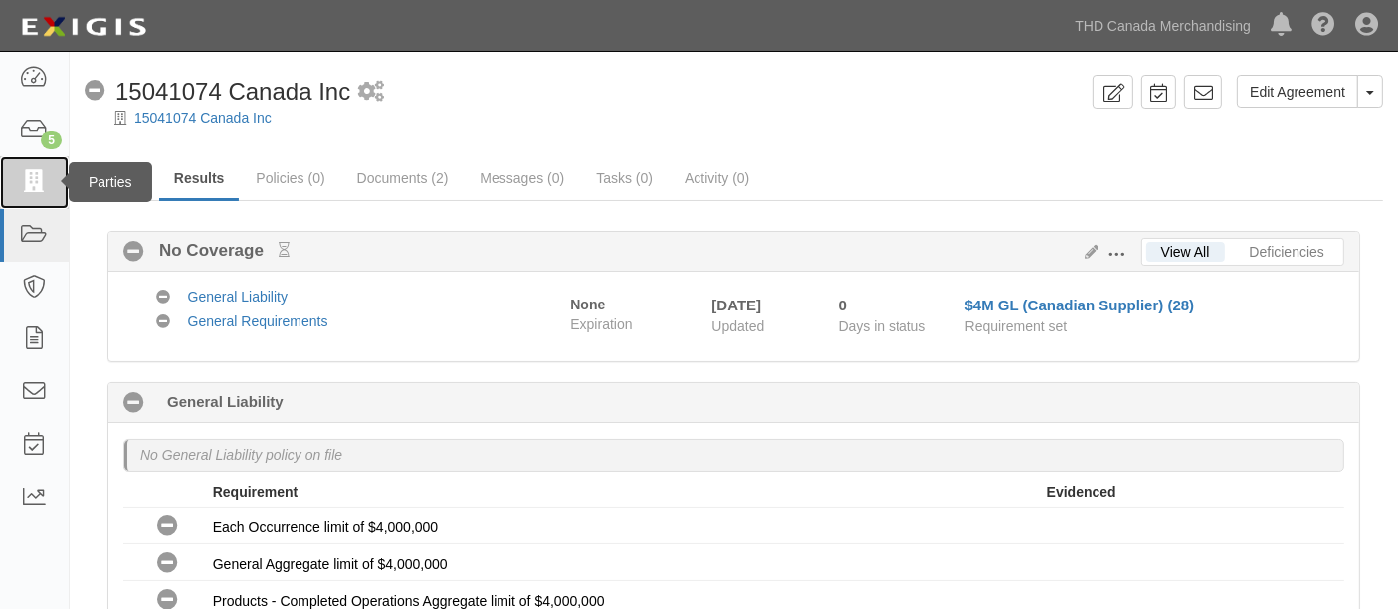
click at [35, 180] on icon at bounding box center [34, 182] width 28 height 23
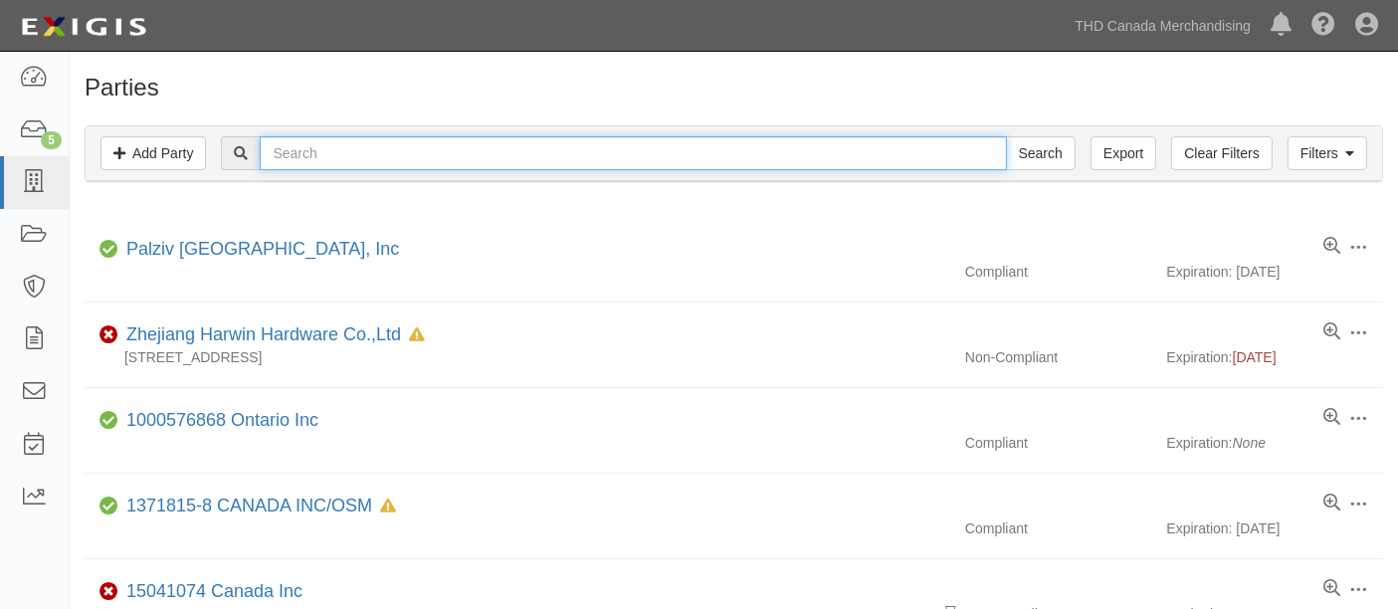
click at [466, 147] on input "text" at bounding box center [633, 153] width 746 height 34
type input "homelux"
click at [1006, 136] on input "Search" at bounding box center [1041, 153] width 70 height 34
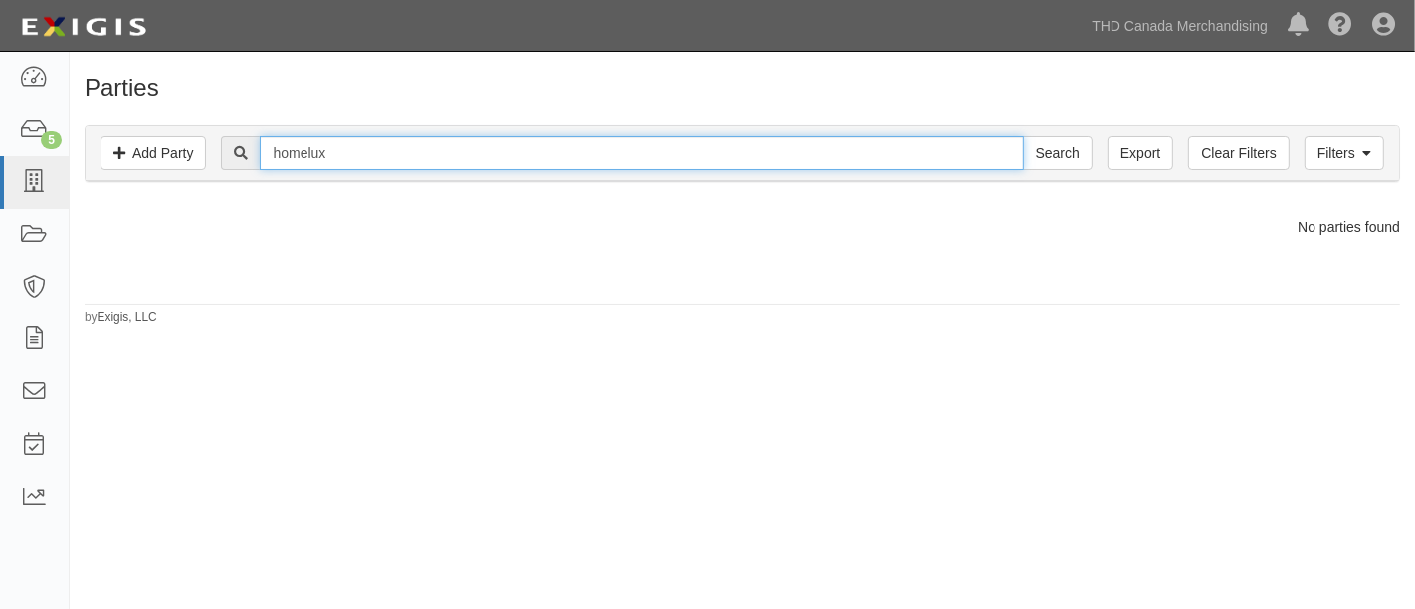
click at [606, 147] on input "homelux" at bounding box center [641, 153] width 763 height 34
click at [604, 147] on input "homelux" at bounding box center [641, 153] width 763 height 34
paste input "HOMELUX DESIGNS INC"
click at [336, 154] on input "homeluxHOMELUX DESIGNS INC" at bounding box center [641, 153] width 763 height 34
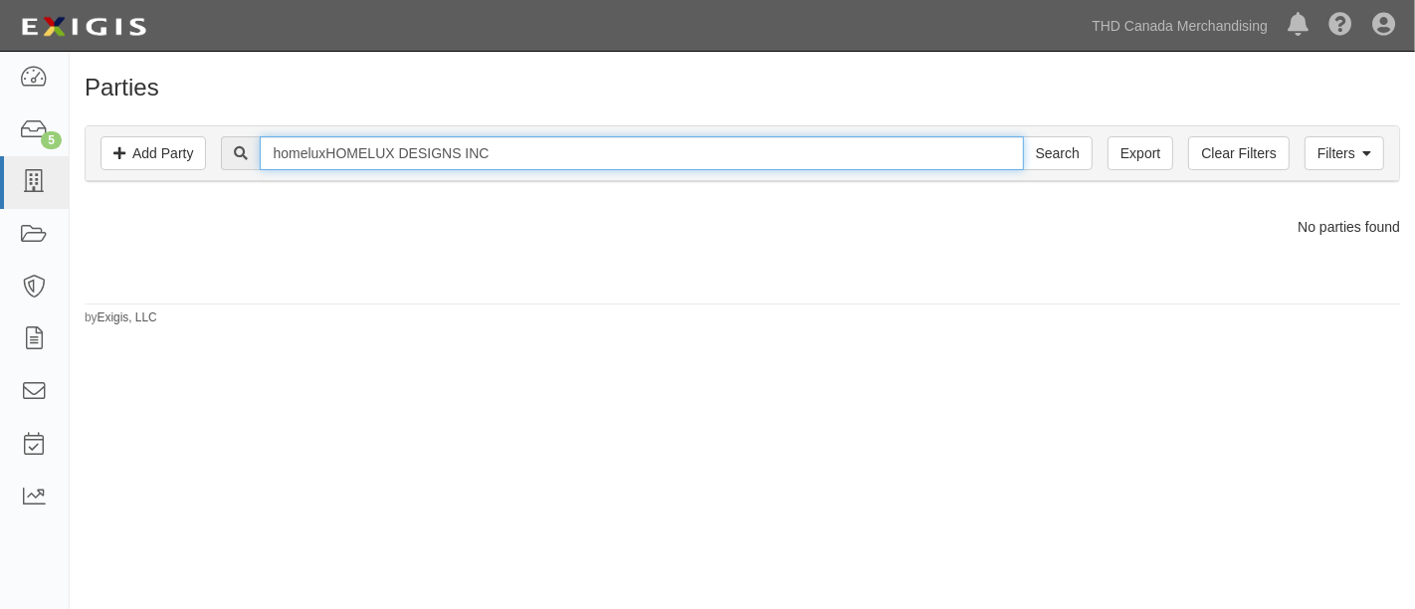
click at [336, 154] on input "homeluxHOMELUX DESIGNS INC" at bounding box center [641, 153] width 763 height 34
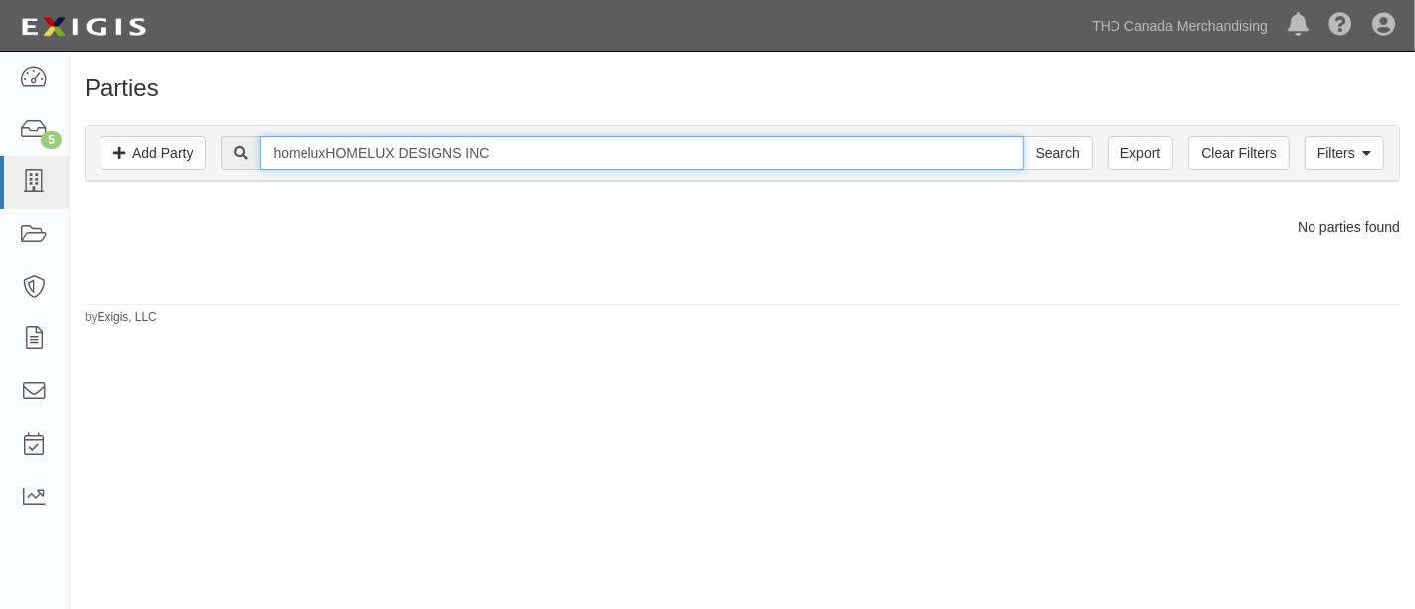
paste input "text"
type input "HOMELUX DESIGNS INC"
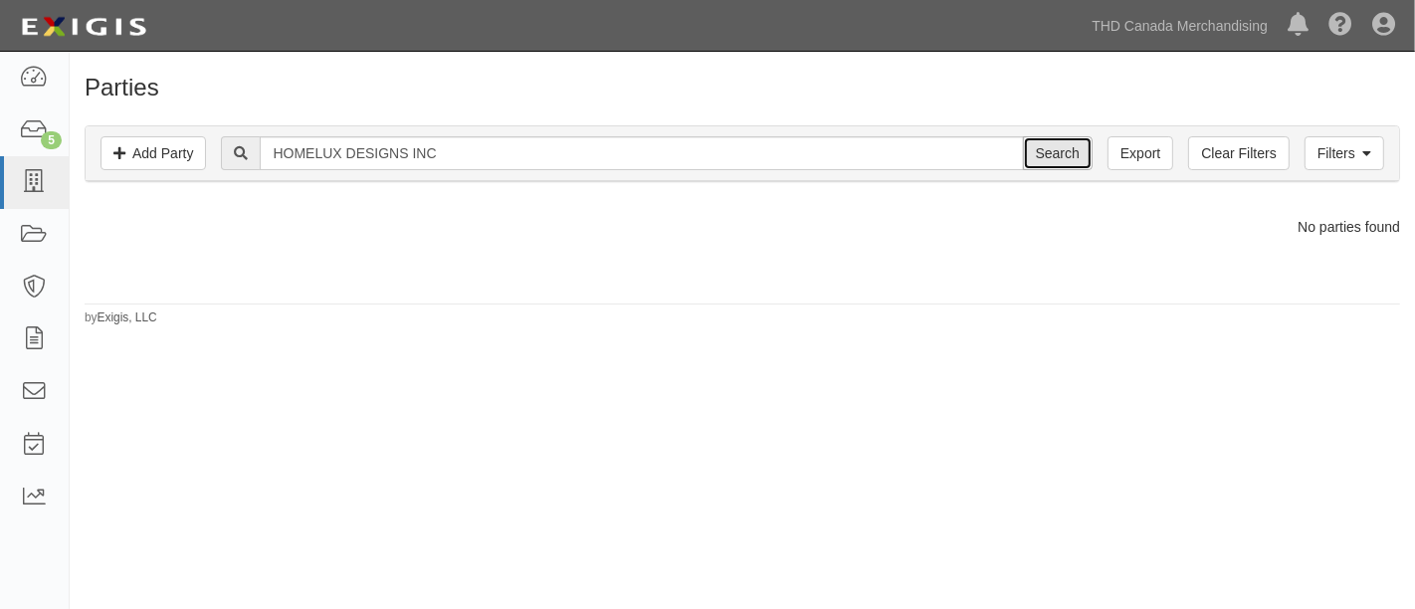
click at [1035, 154] on input "Search" at bounding box center [1058, 153] width 70 height 34
click at [157, 160] on link "Add Party" at bounding box center [152, 153] width 105 height 34
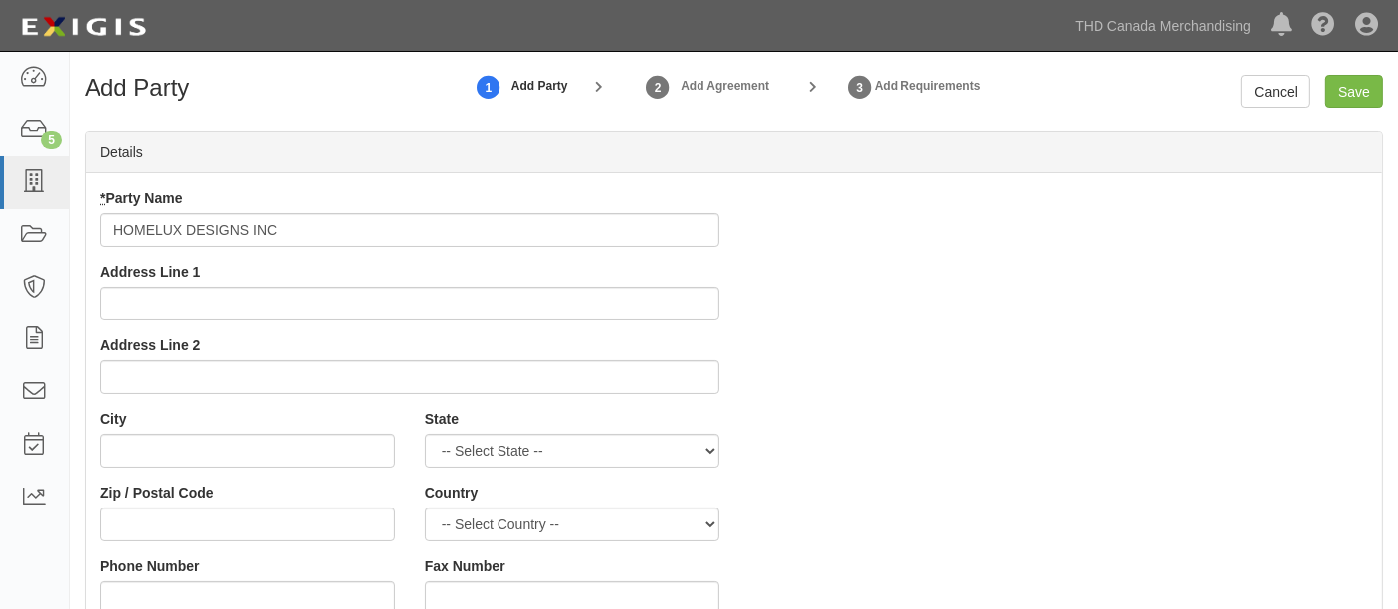
type input "HOMELUX DESIGNS INC"
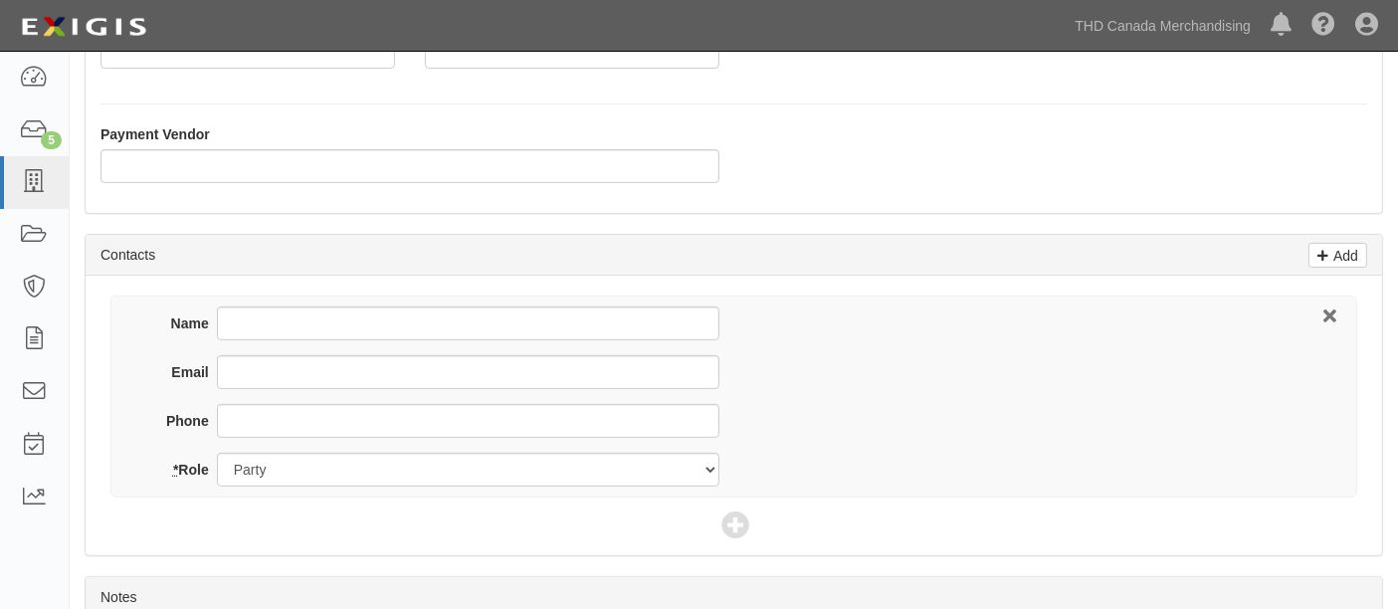
scroll to position [663, 0]
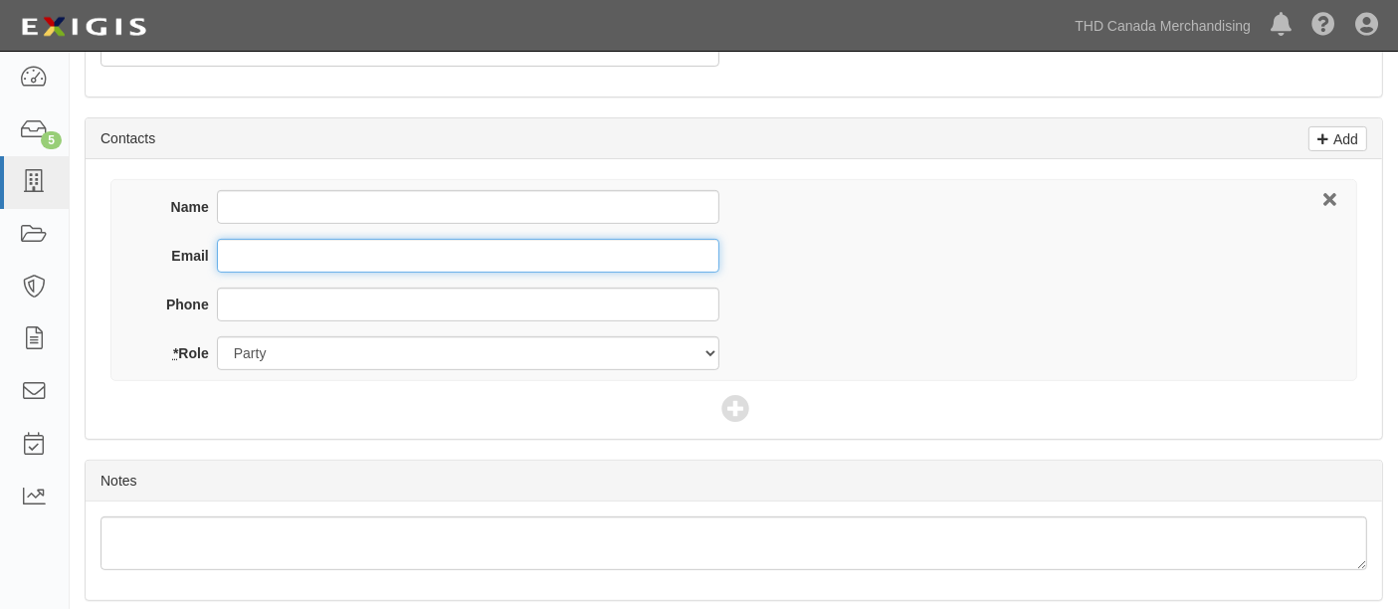
drag, startPoint x: 278, startPoint y: 254, endPoint x: 350, endPoint y: 260, distance: 72.9
click at [278, 254] on input "Email" at bounding box center [468, 256] width 502 height 34
paste input "[PERSON_NAME][EMAIL_ADDRESS][DOMAIN_NAME]"
type input "[PERSON_NAME][EMAIL_ADDRESS][DOMAIN_NAME]"
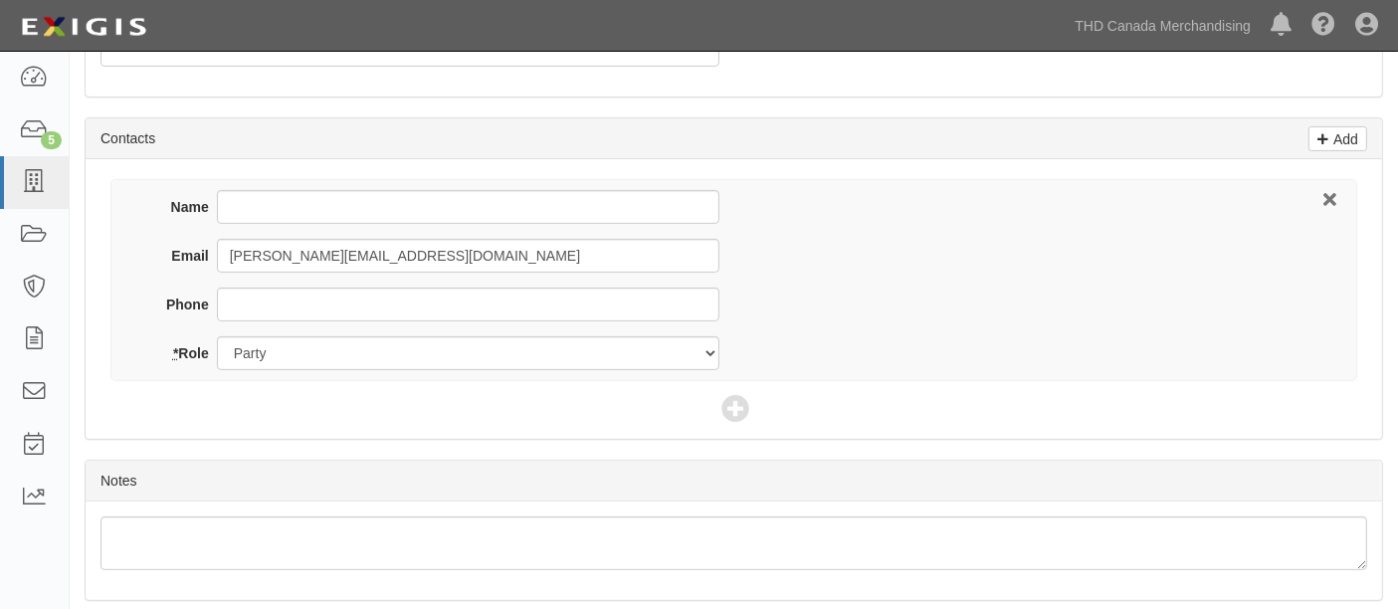
click at [955, 328] on div "Name Email [PERSON_NAME][EMAIL_ADDRESS][DOMAIN_NAME] Phone * Role Party Broker …" at bounding box center [733, 280] width 1246 height 202
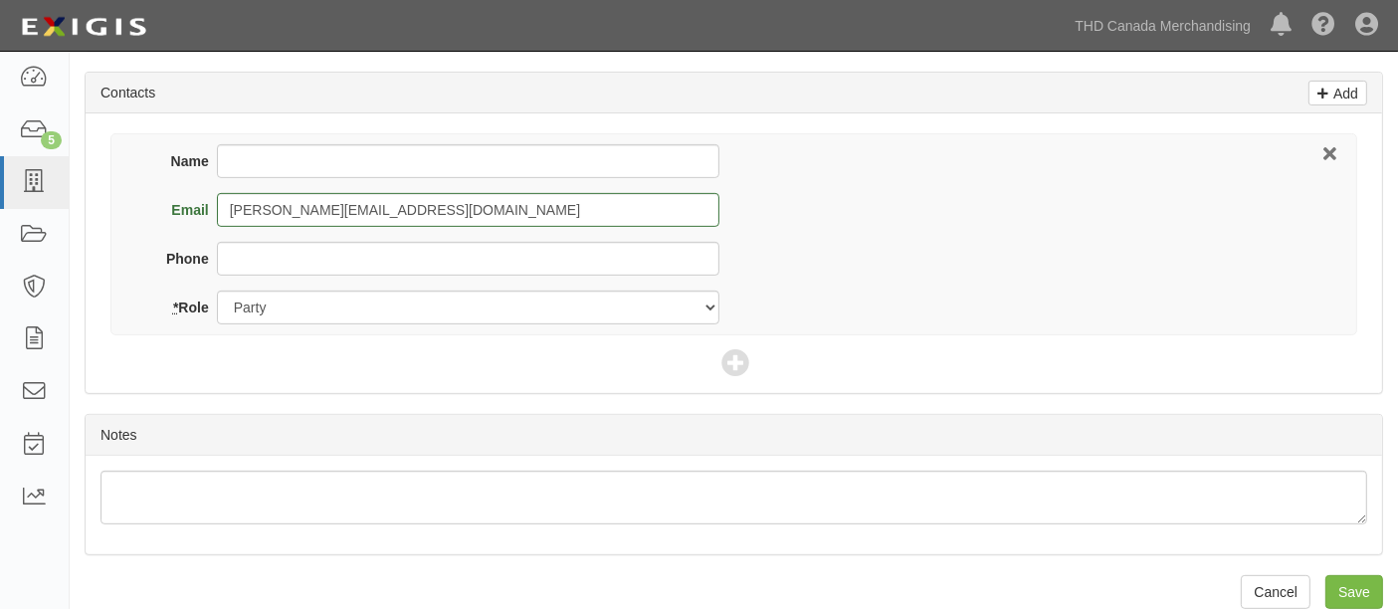
scroll to position [731, 0]
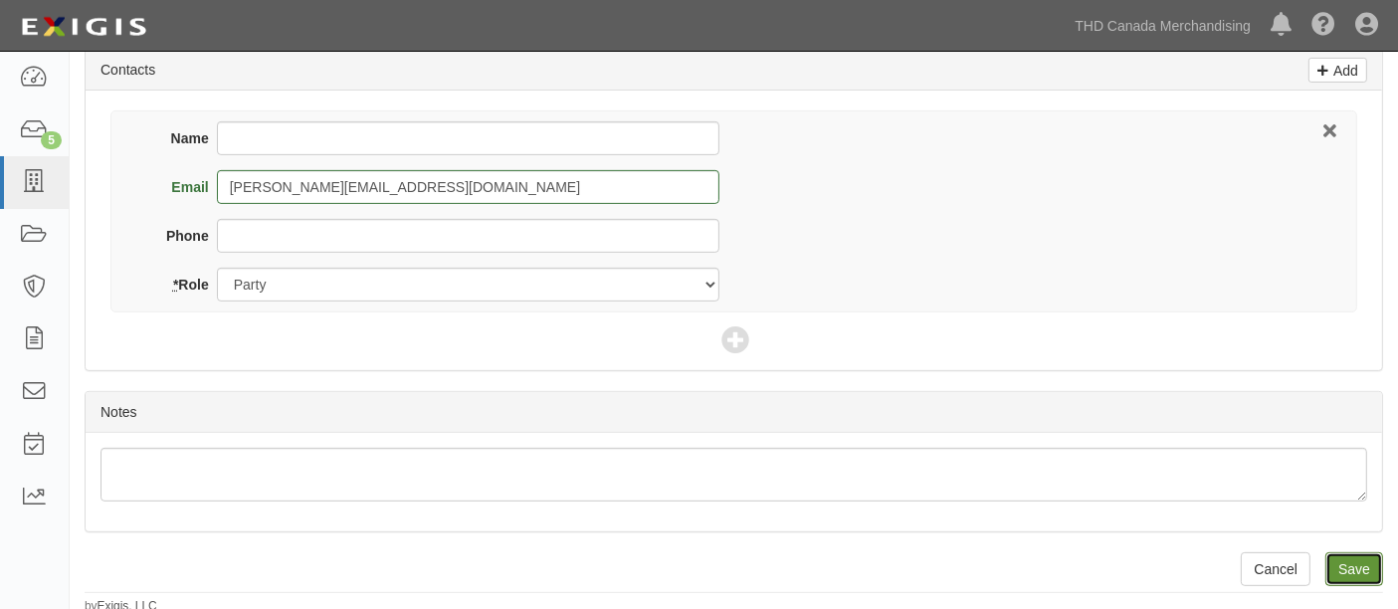
click at [1335, 554] on input "Save" at bounding box center [1354, 569] width 58 height 34
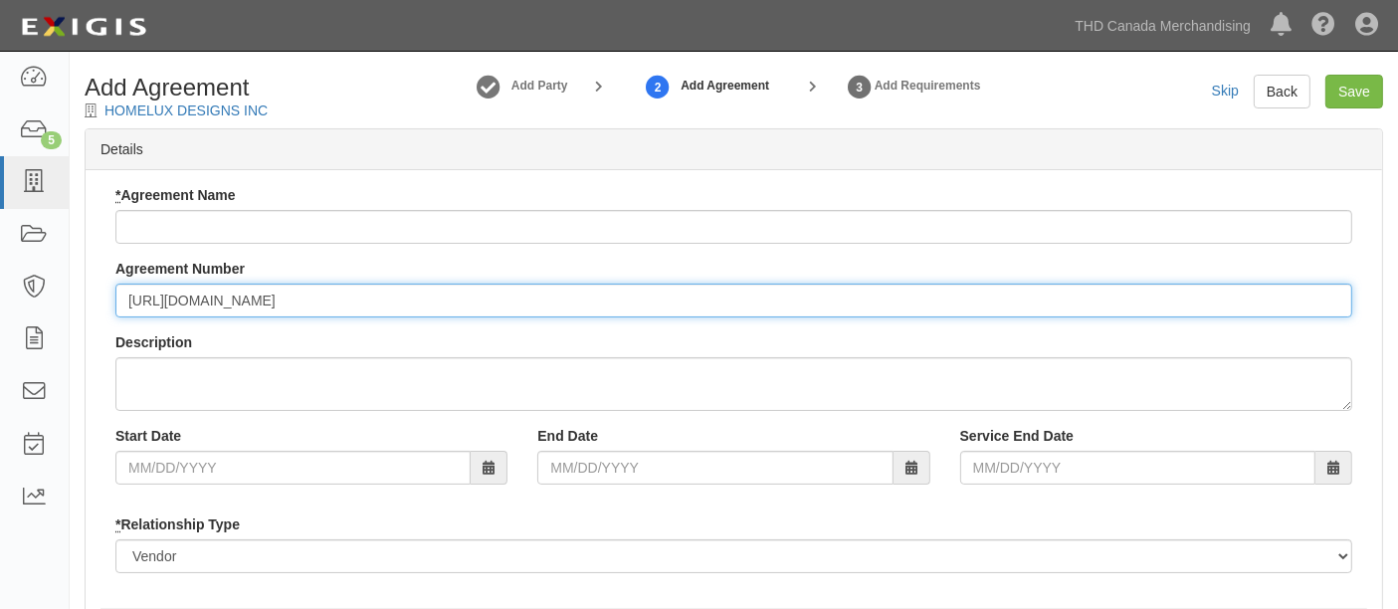
type input "https://thdcanadamerchandising.complianz.com/parties/homeluxdesignsinc"
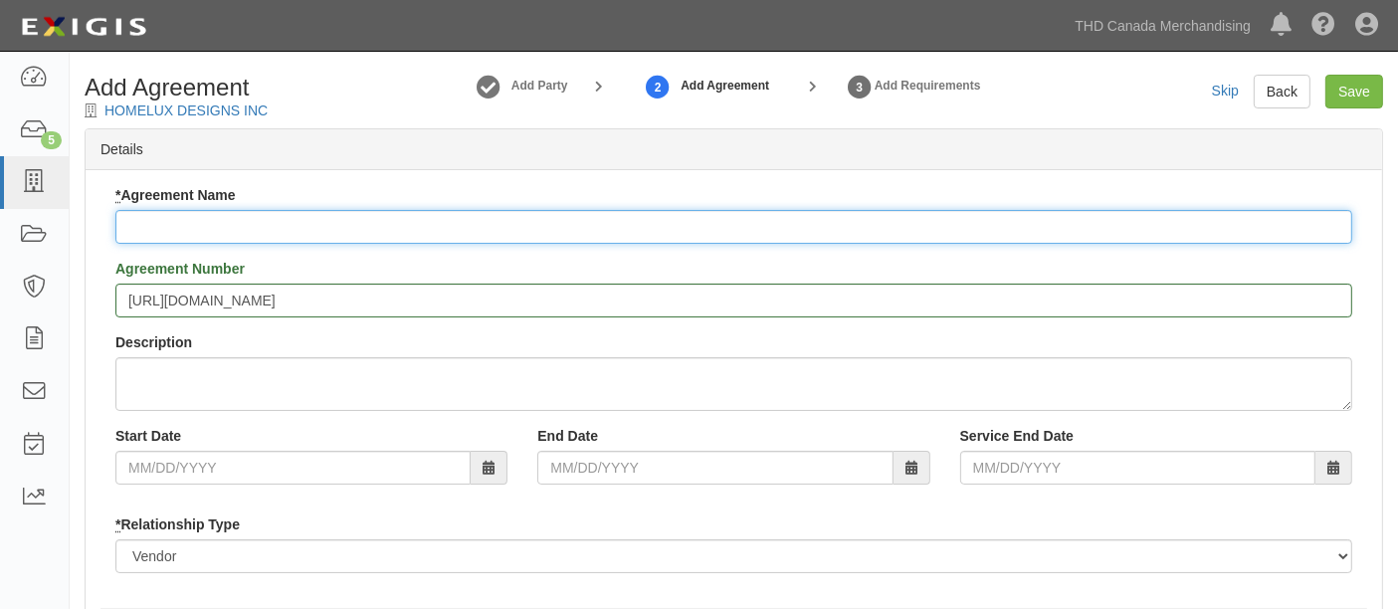
click at [279, 226] on input "* Agreement Name" at bounding box center [733, 227] width 1237 height 34
paste input "HOMELUX DESIGNS INC"
type input "HOMELUX DESIGNS INC"
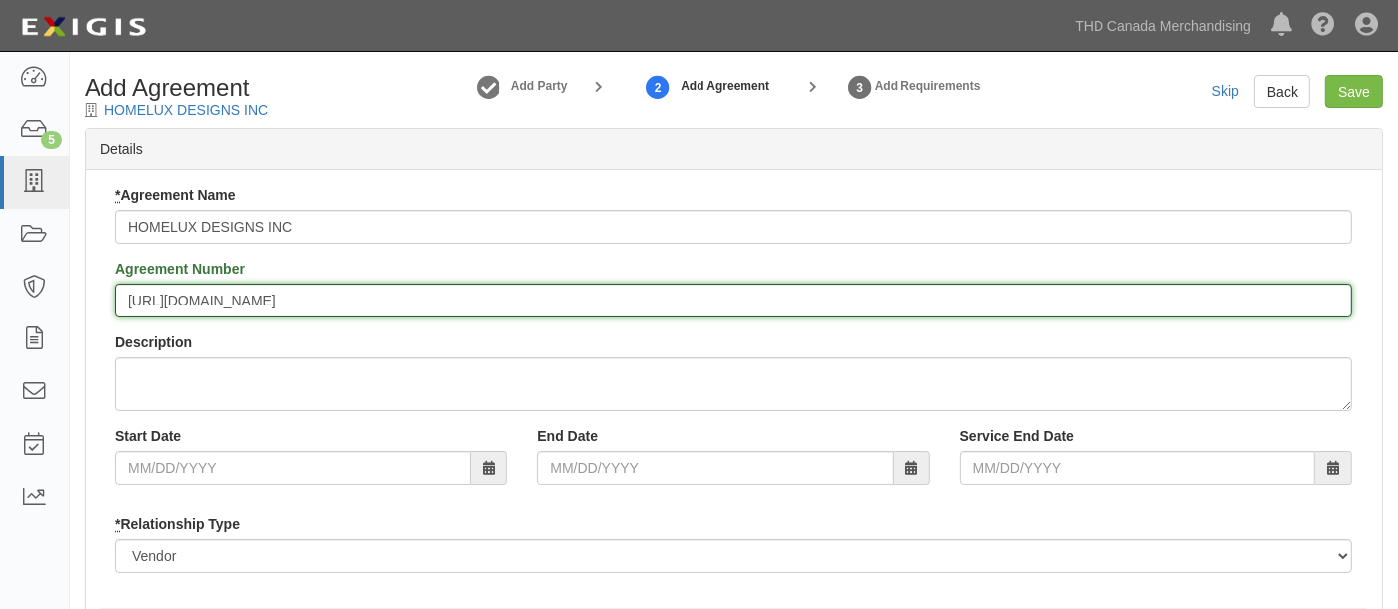
click at [659, 301] on input "https://thdcanadamerchandising.complianz.com/parties/homeluxdesignsinc" at bounding box center [733, 301] width 1237 height 34
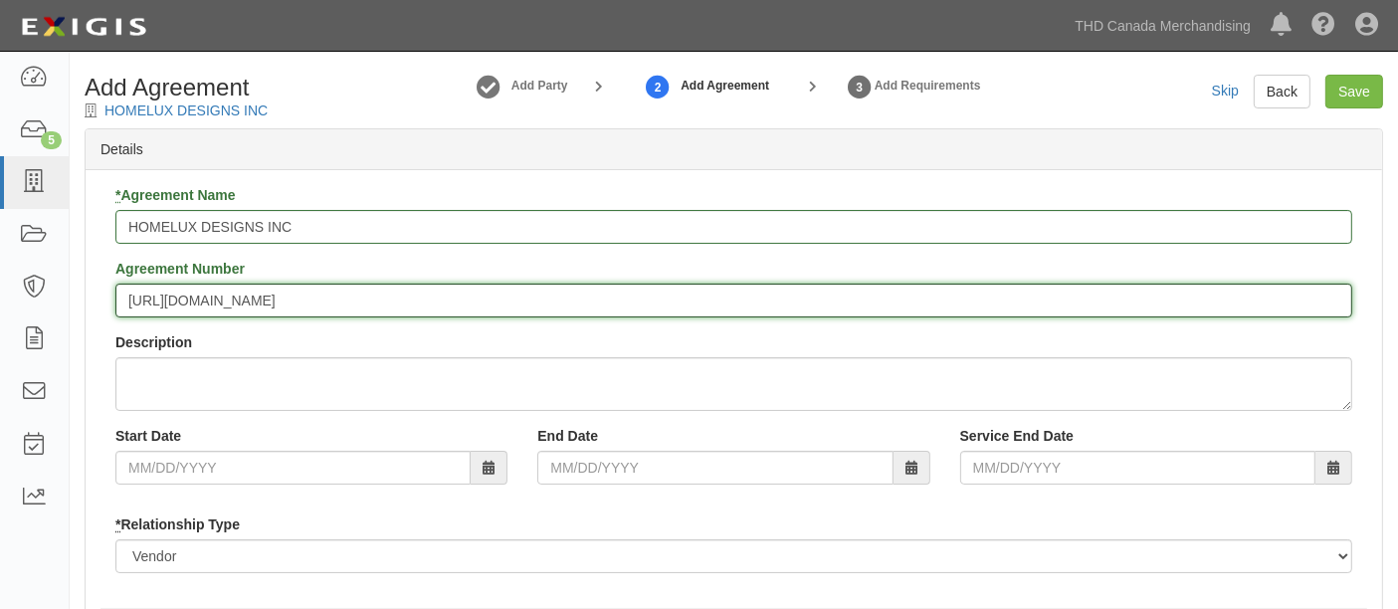
click at [659, 301] on input "https://thdcanadamerchandising.complianz.com/parties/homeluxdesignsinc" at bounding box center [733, 301] width 1237 height 34
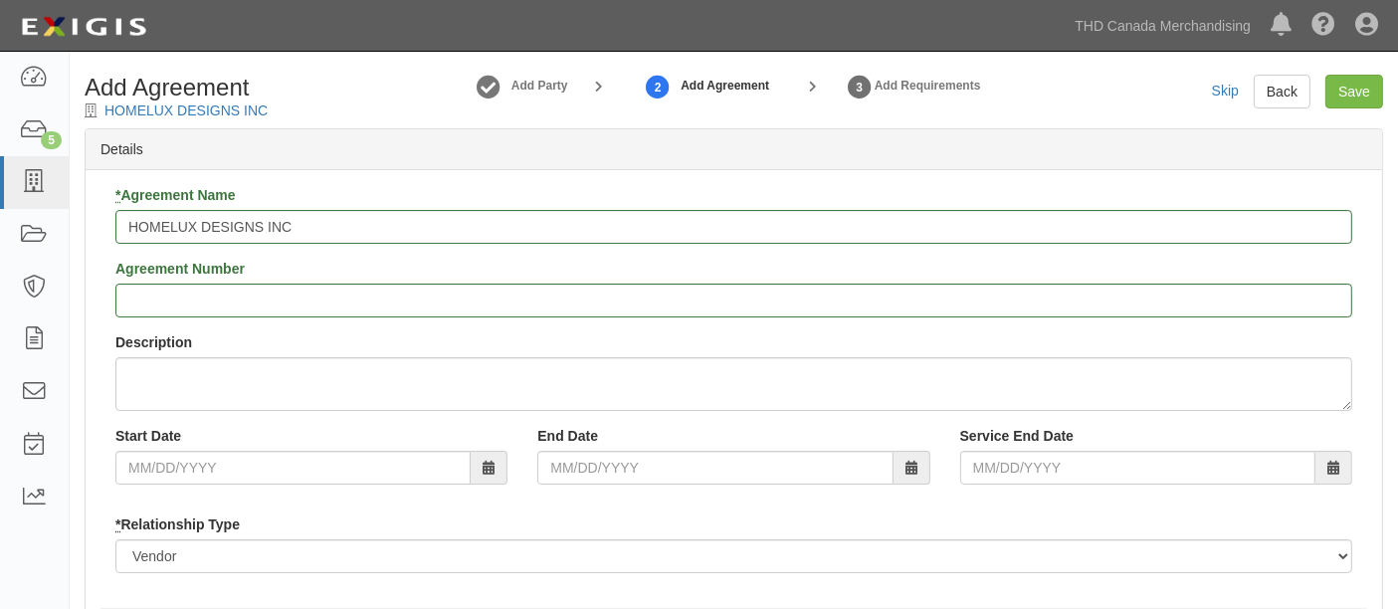
click at [516, 149] on div "Details" at bounding box center [734, 149] width 1296 height 41
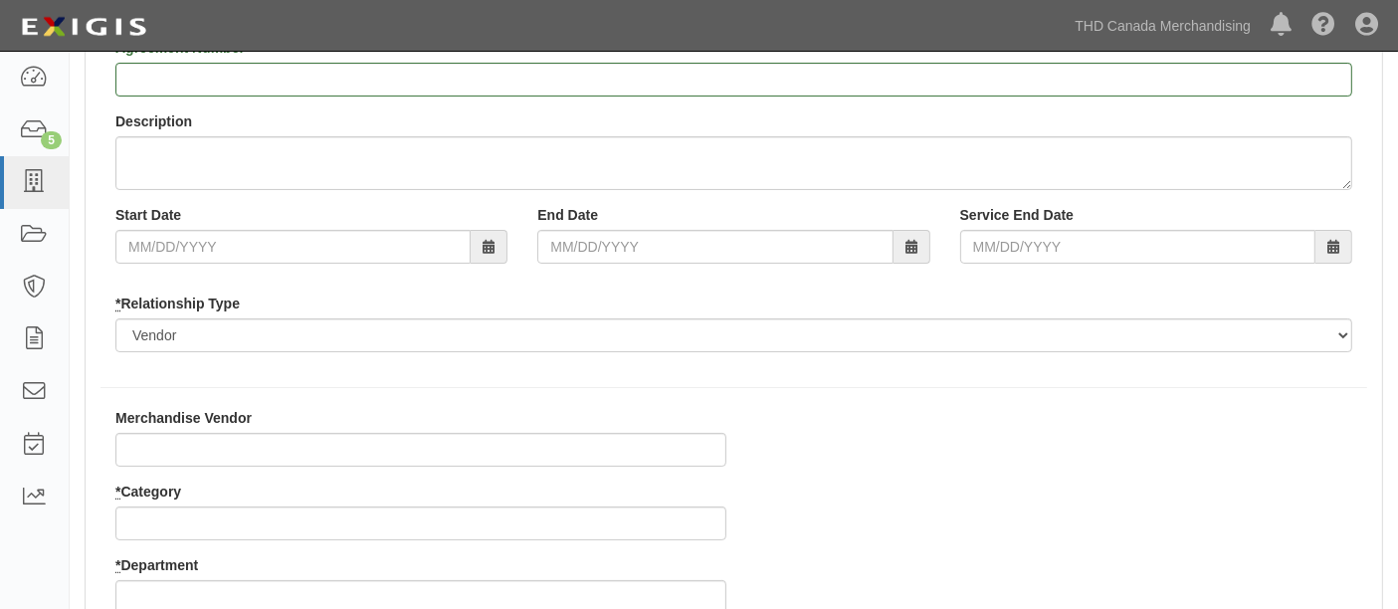
scroll to position [442, 0]
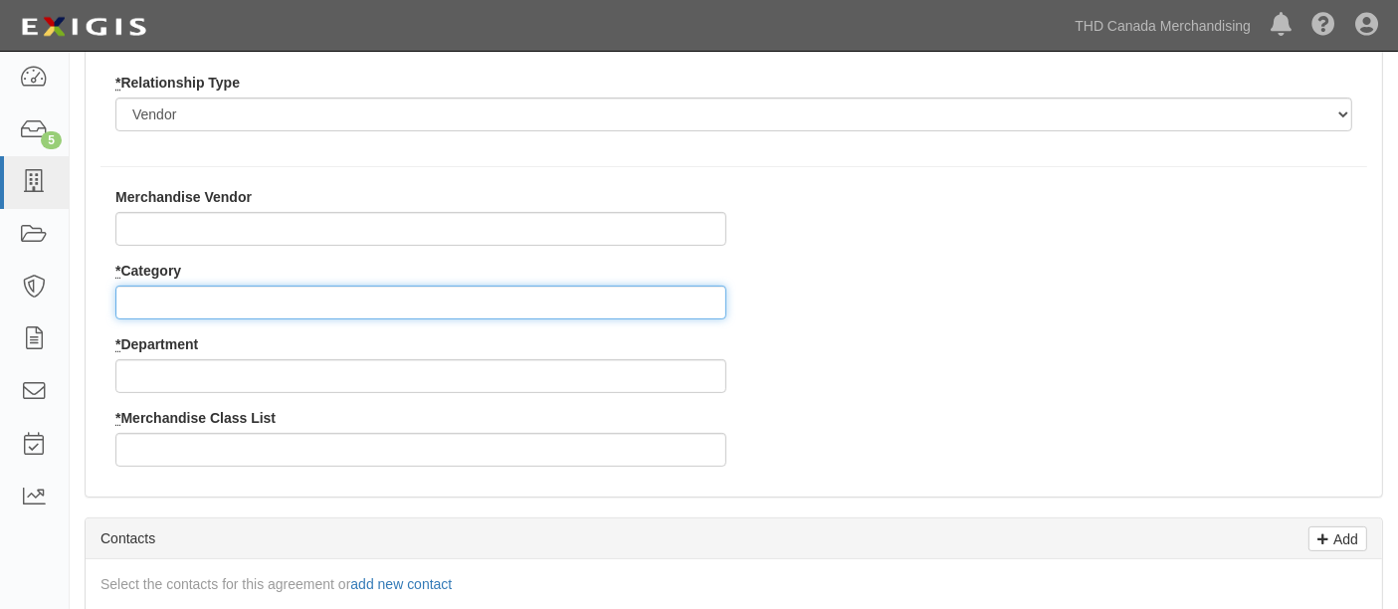
click at [201, 291] on input "* Category" at bounding box center [420, 303] width 611 height 34
type input "8"
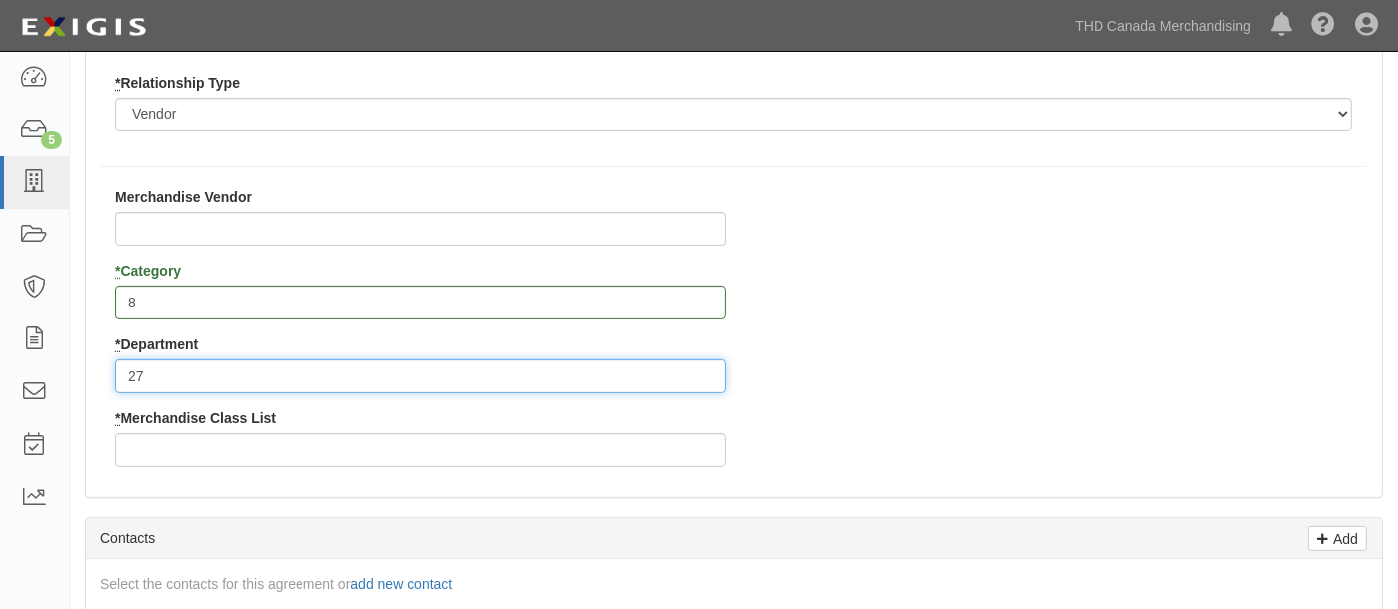
type input "27"
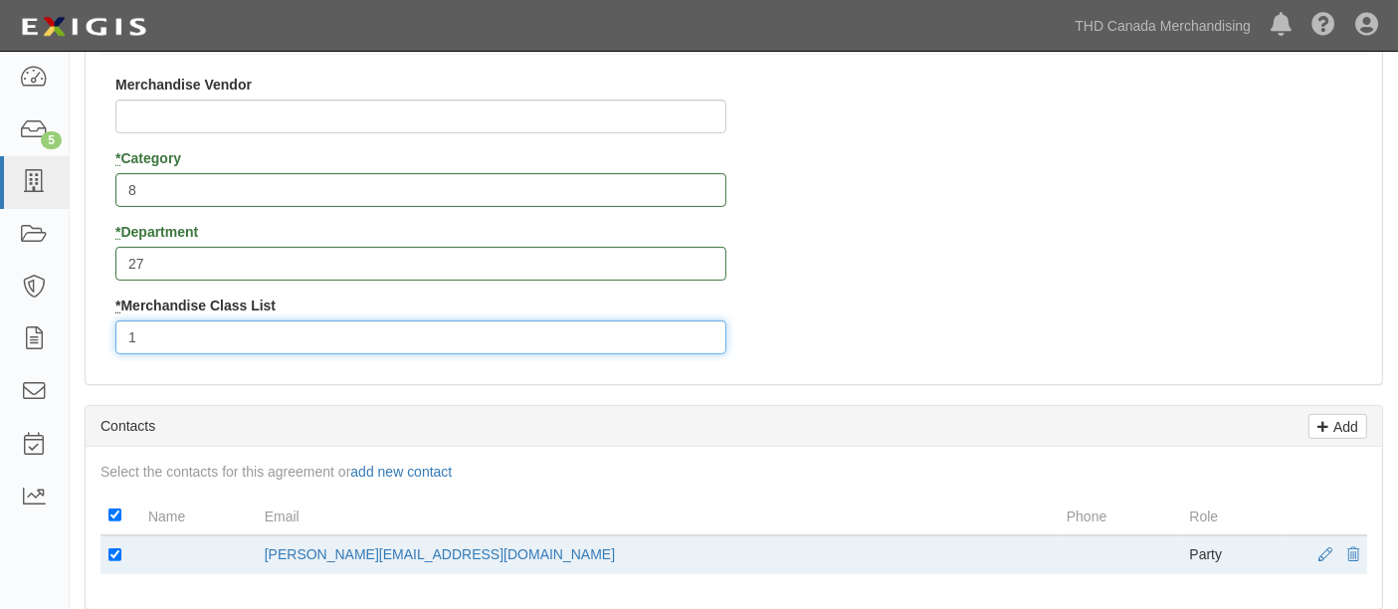
scroll to position [663, 0]
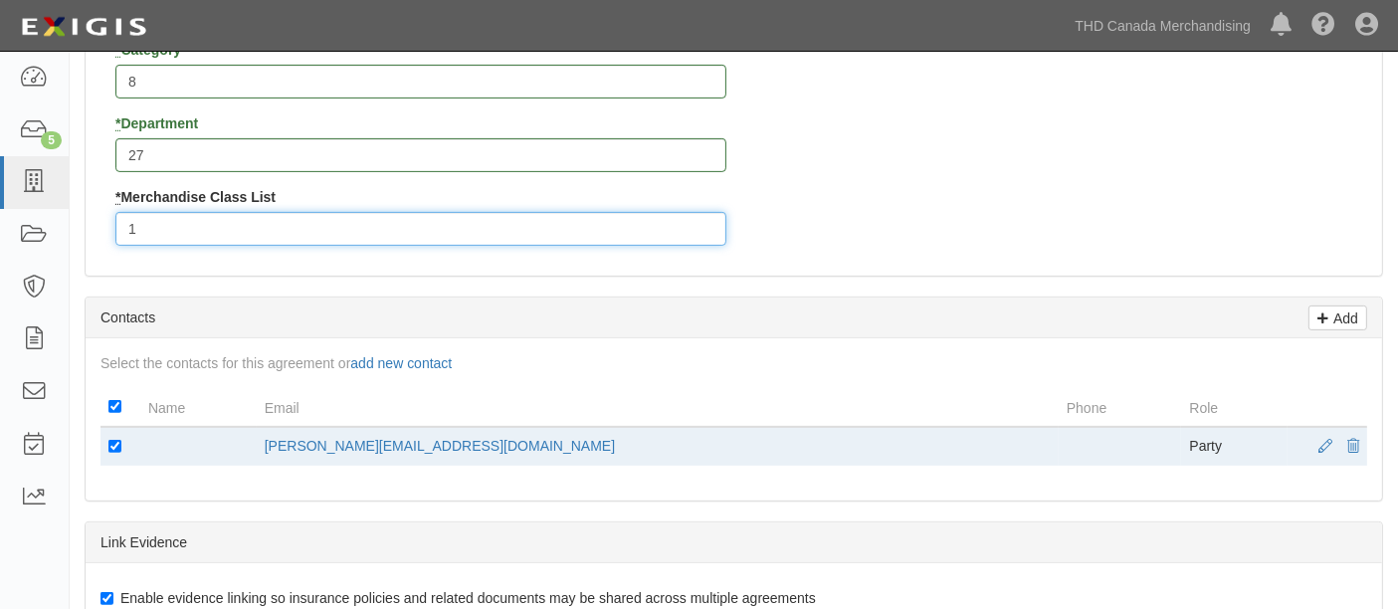
type input "1"
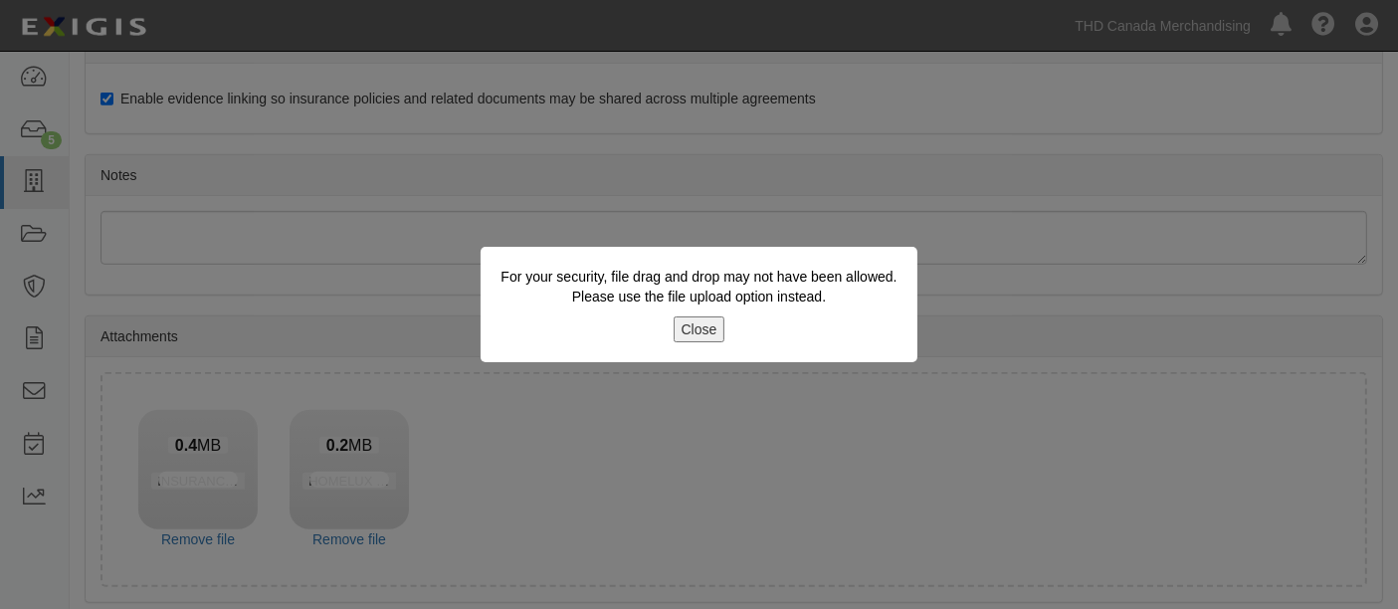
scroll to position [1231, 0]
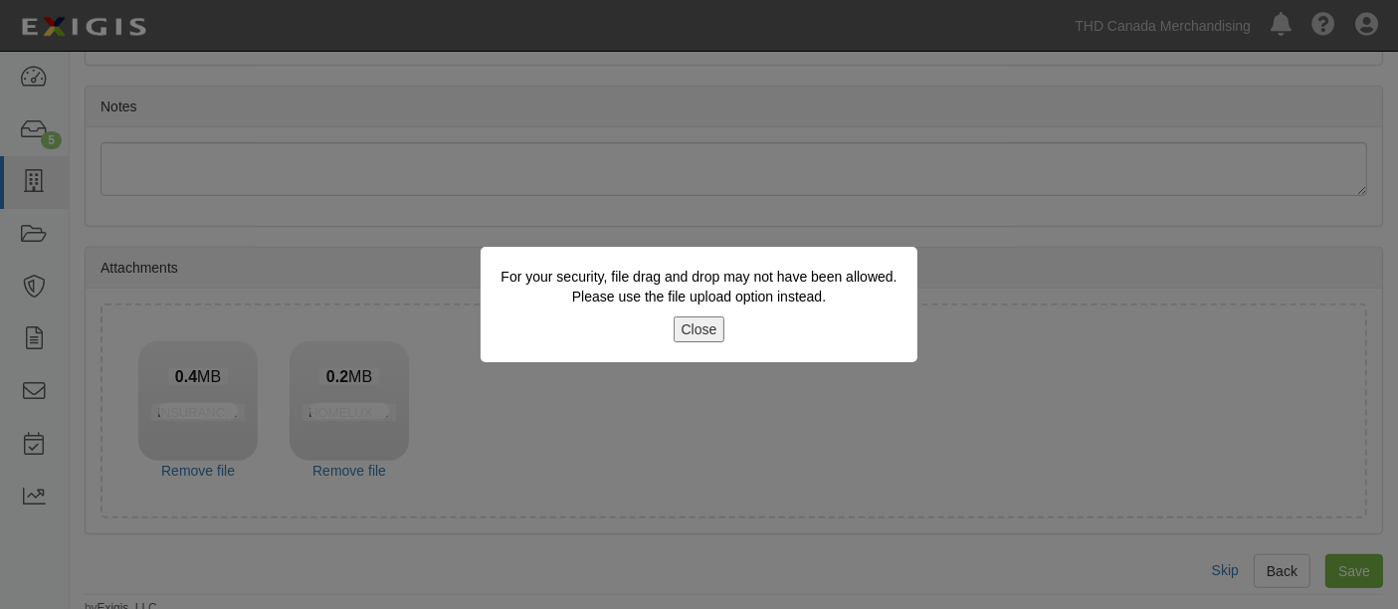
click at [713, 330] on button "Close" at bounding box center [699, 329] width 52 height 26
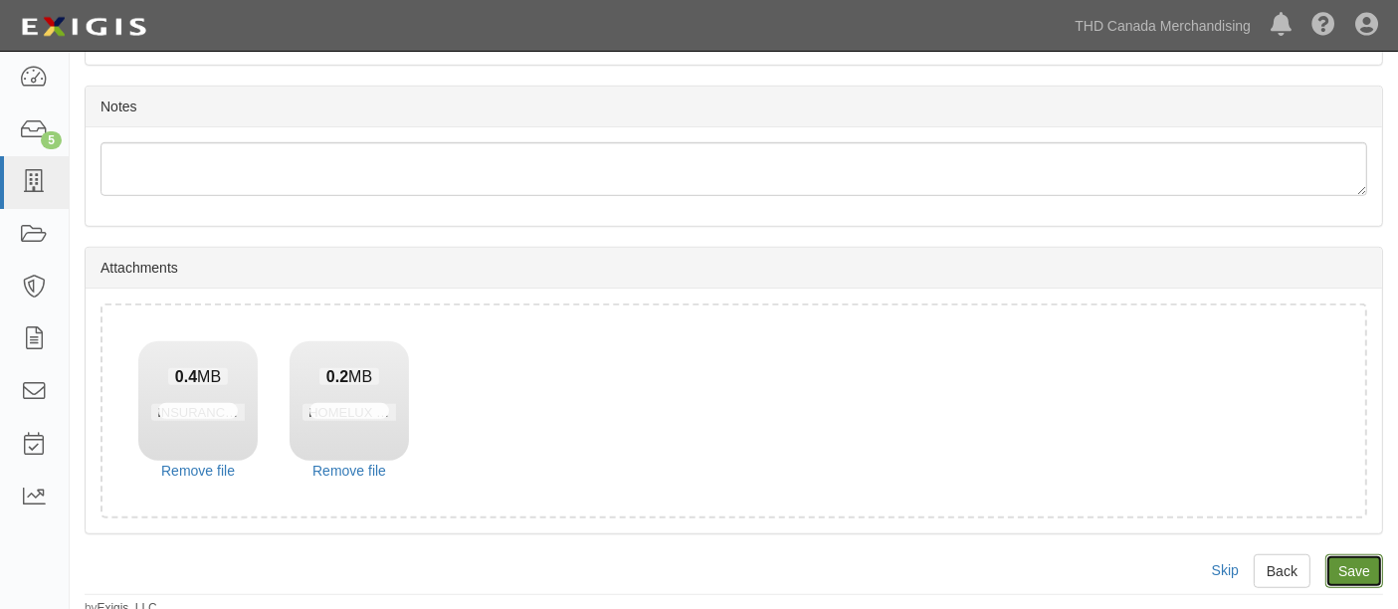
click at [1338, 561] on input "Save" at bounding box center [1354, 571] width 58 height 34
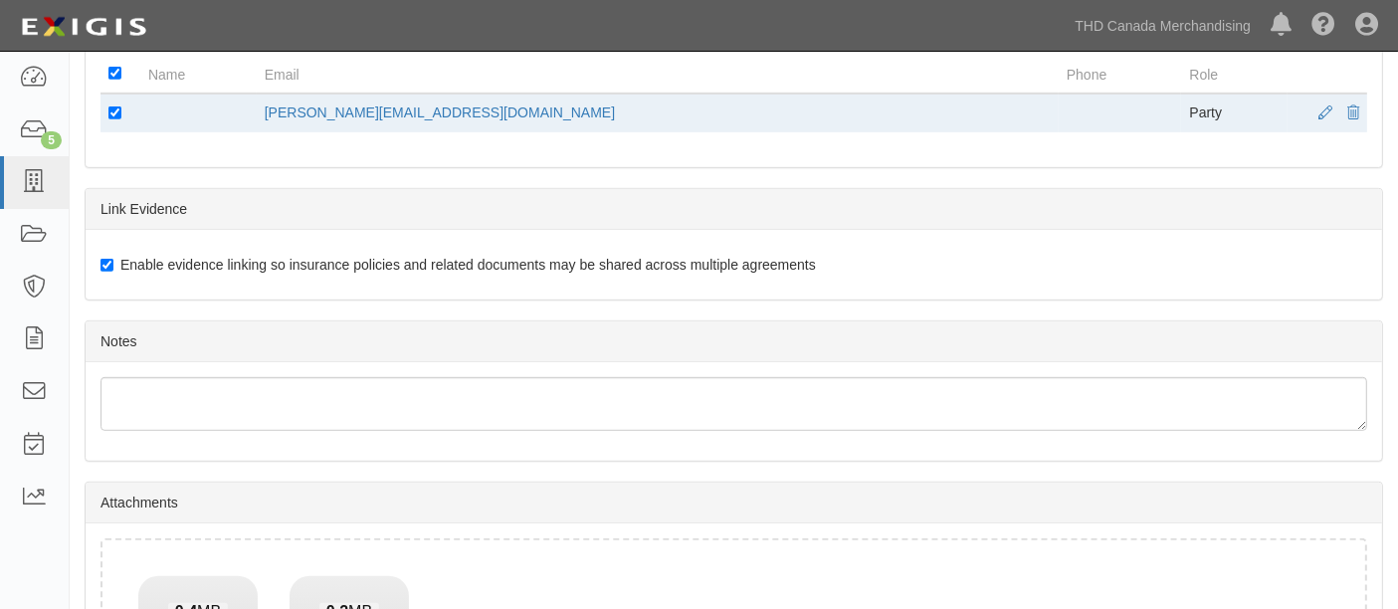
scroll to position [898, 0]
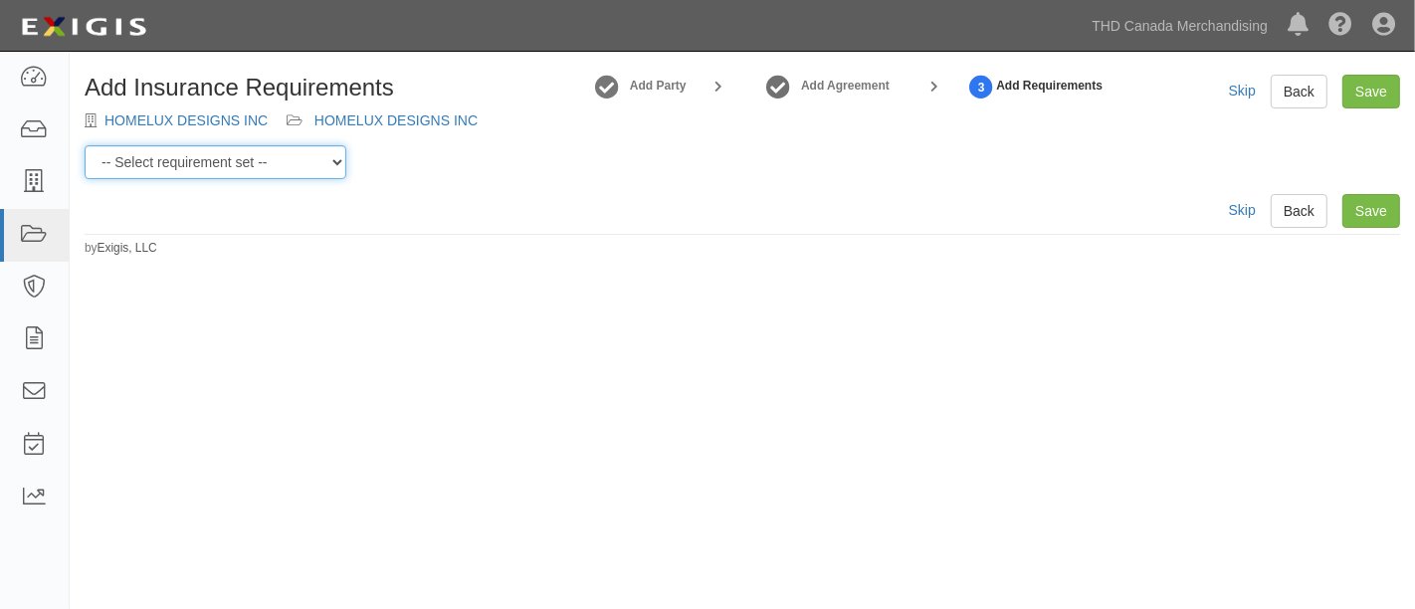
click at [306, 163] on select "-- Select requirement set -- $20M GL (Canadian Supplier) $20M GL (Non-Canadian …" at bounding box center [216, 162] width 262 height 34
select select "37054"
click at [85, 145] on select "-- Select requirement set -- $20M GL (Canadian Supplier) $20M GL (Non-Canadian …" at bounding box center [216, 162] width 262 height 34
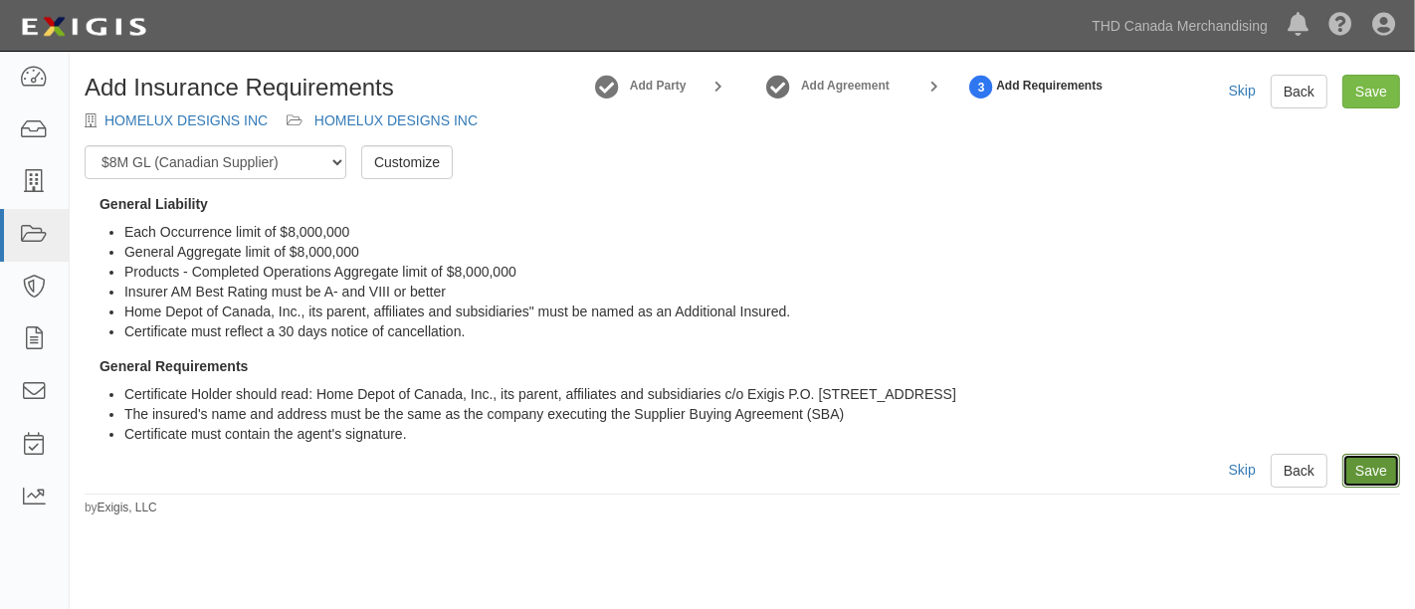
click at [1372, 478] on link "Save" at bounding box center [1371, 471] width 58 height 34
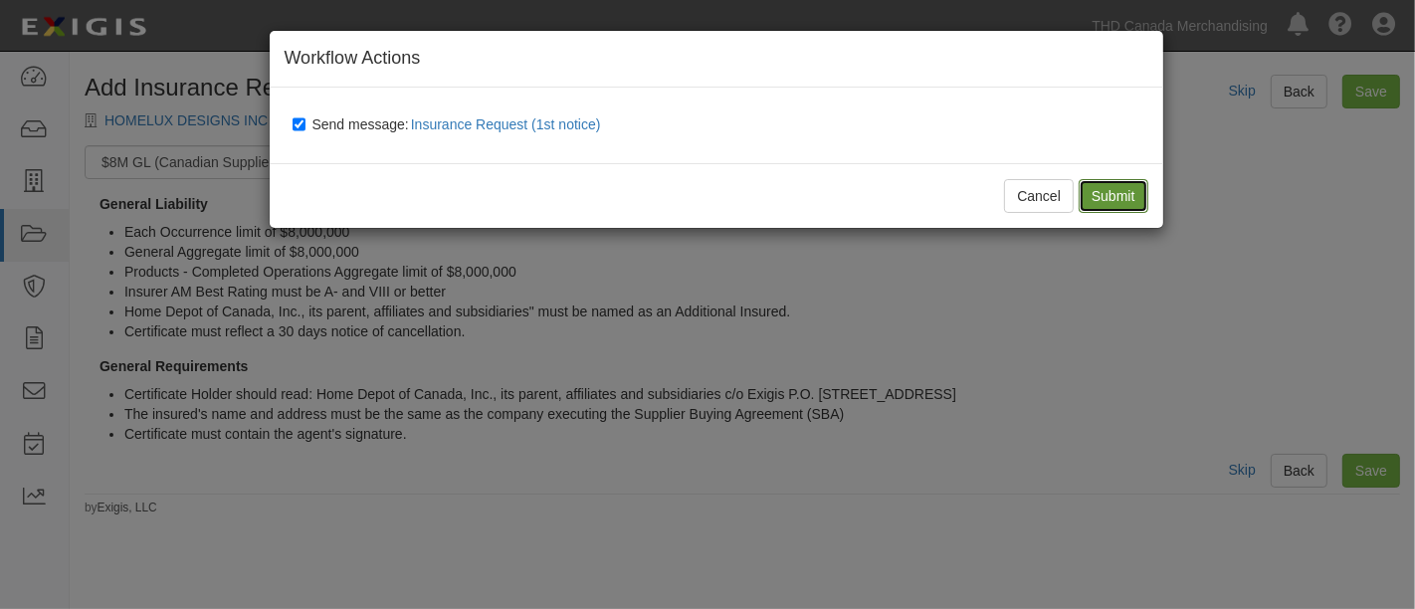
click at [1112, 180] on input "Submit" at bounding box center [1113, 196] width 70 height 34
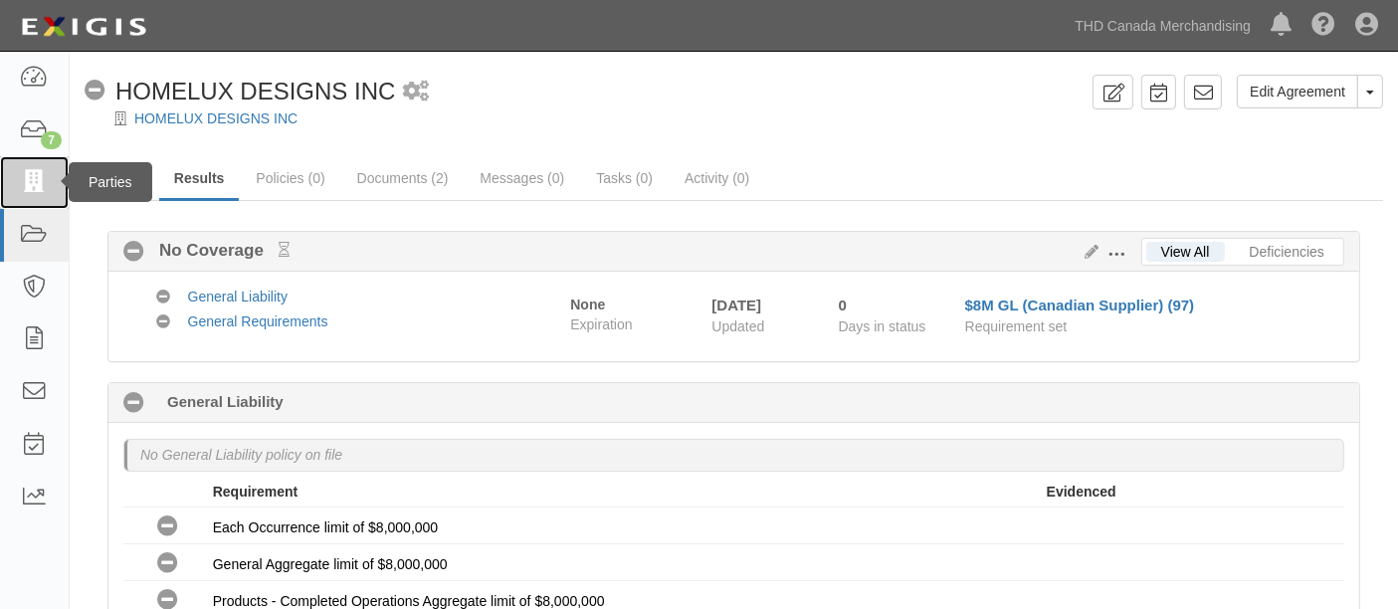
click at [37, 163] on link at bounding box center [34, 182] width 69 height 53
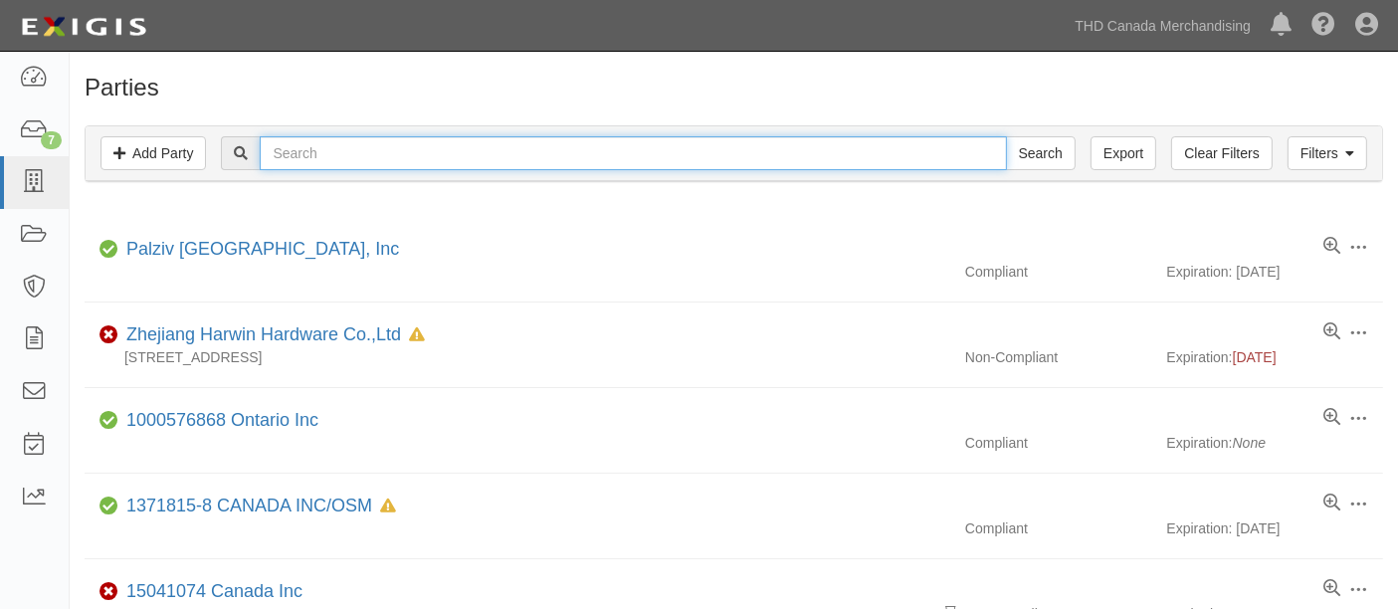
click at [612, 151] on input "text" at bounding box center [633, 153] width 746 height 34
type input "shinerich"
click at [1006, 136] on input "Search" at bounding box center [1041, 153] width 70 height 34
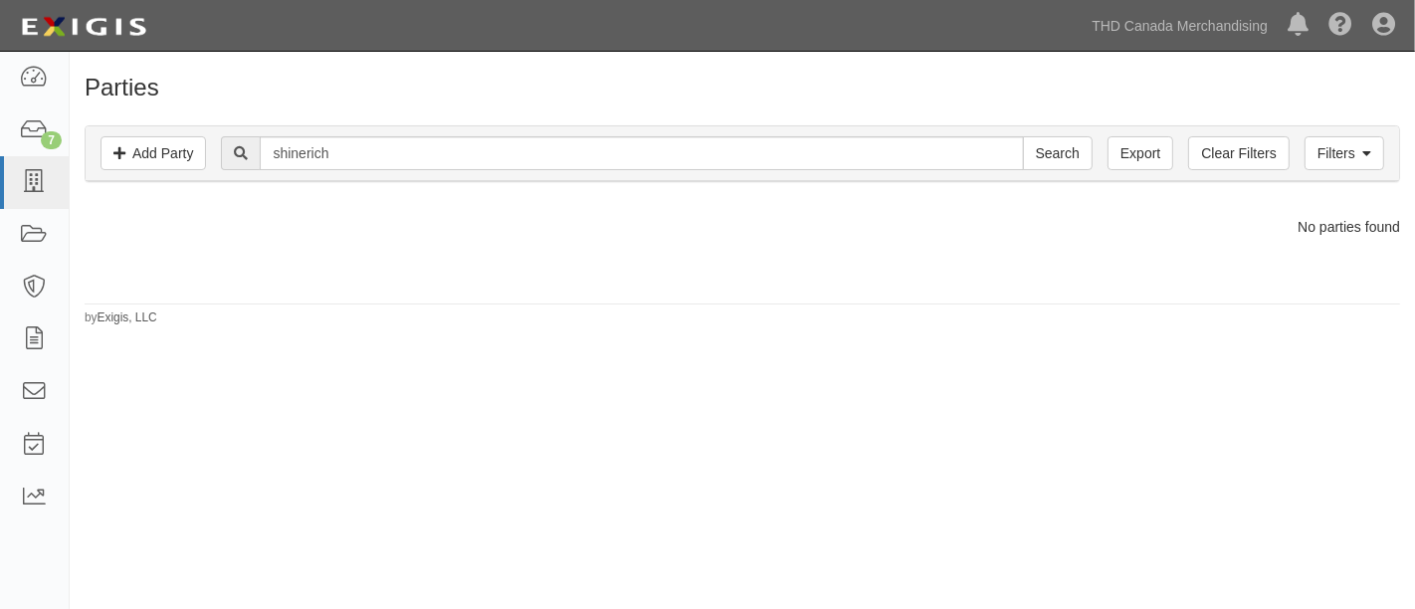
drag, startPoint x: 567, startPoint y: 515, endPoint x: 542, endPoint y: 476, distance: 46.9
click at [560, 497] on div "Parties Add Party Filters Add Party Clear Filters Export shinerich Search Filte…" at bounding box center [707, 334] width 1415 height 548
